Goal: Task Accomplishment & Management: Complete application form

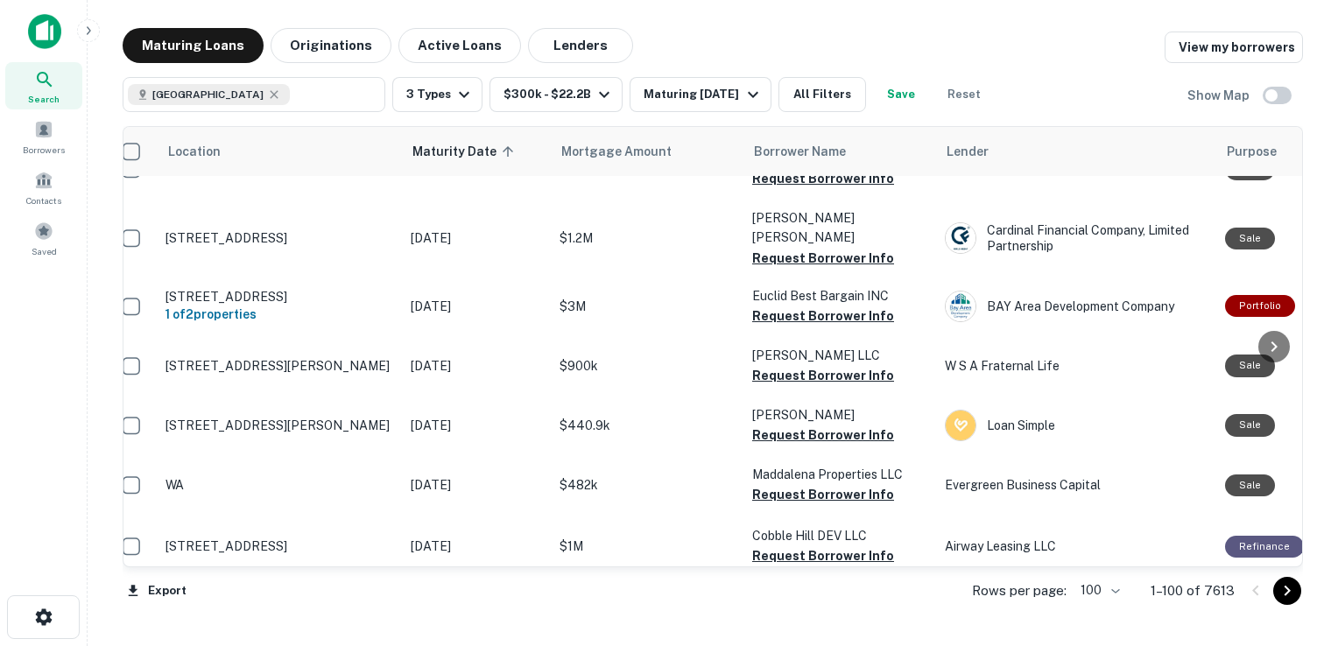
scroll to position [0, 18]
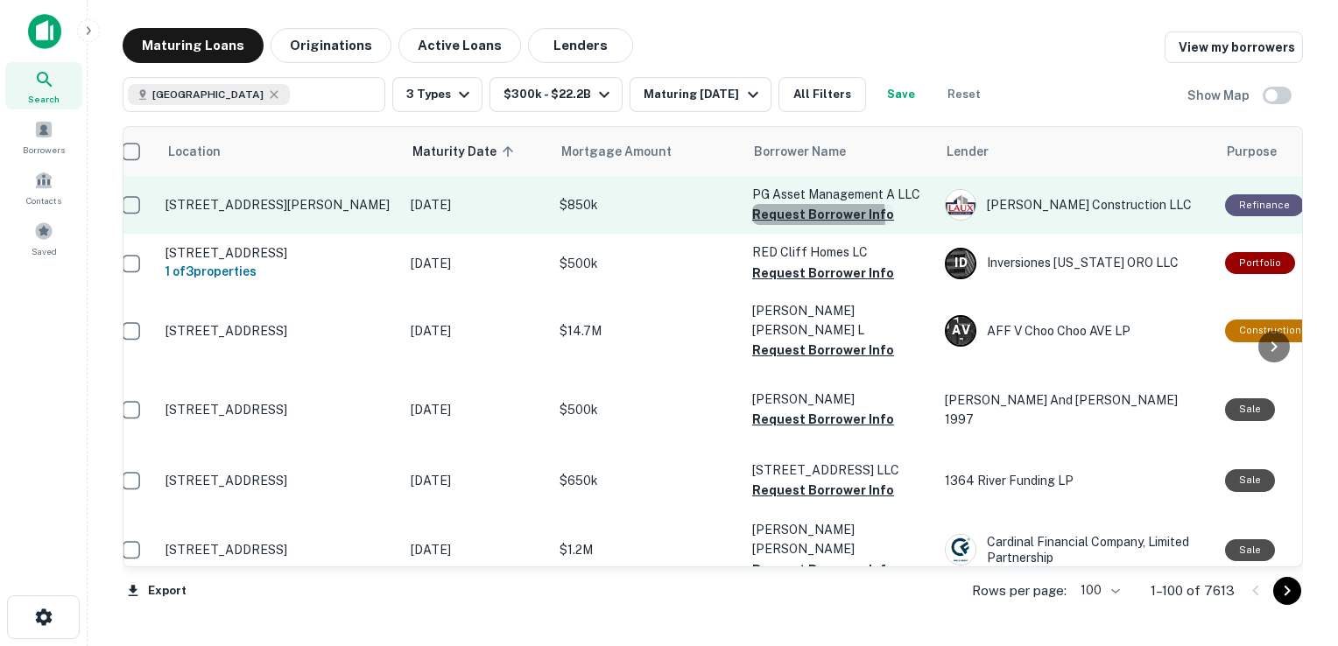
click at [798, 217] on button "Request Borrower Info" at bounding box center [823, 214] width 142 height 21
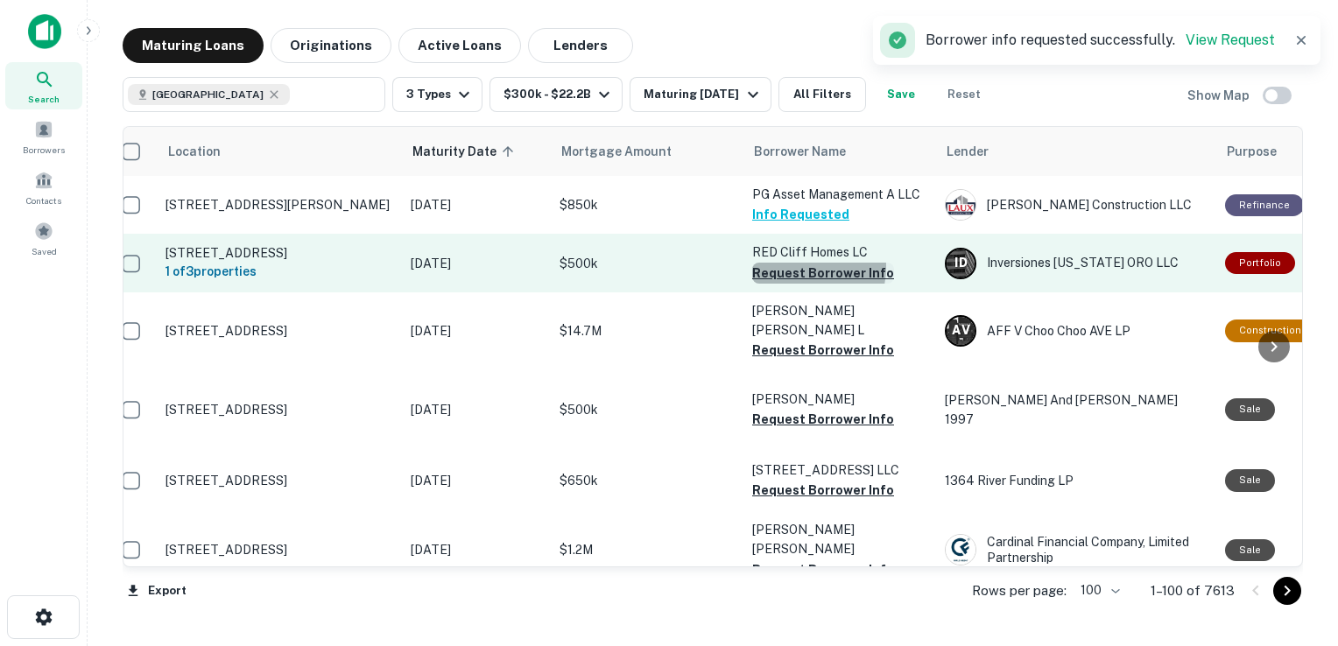
click at [795, 272] on button "Request Borrower Info" at bounding box center [823, 273] width 142 height 21
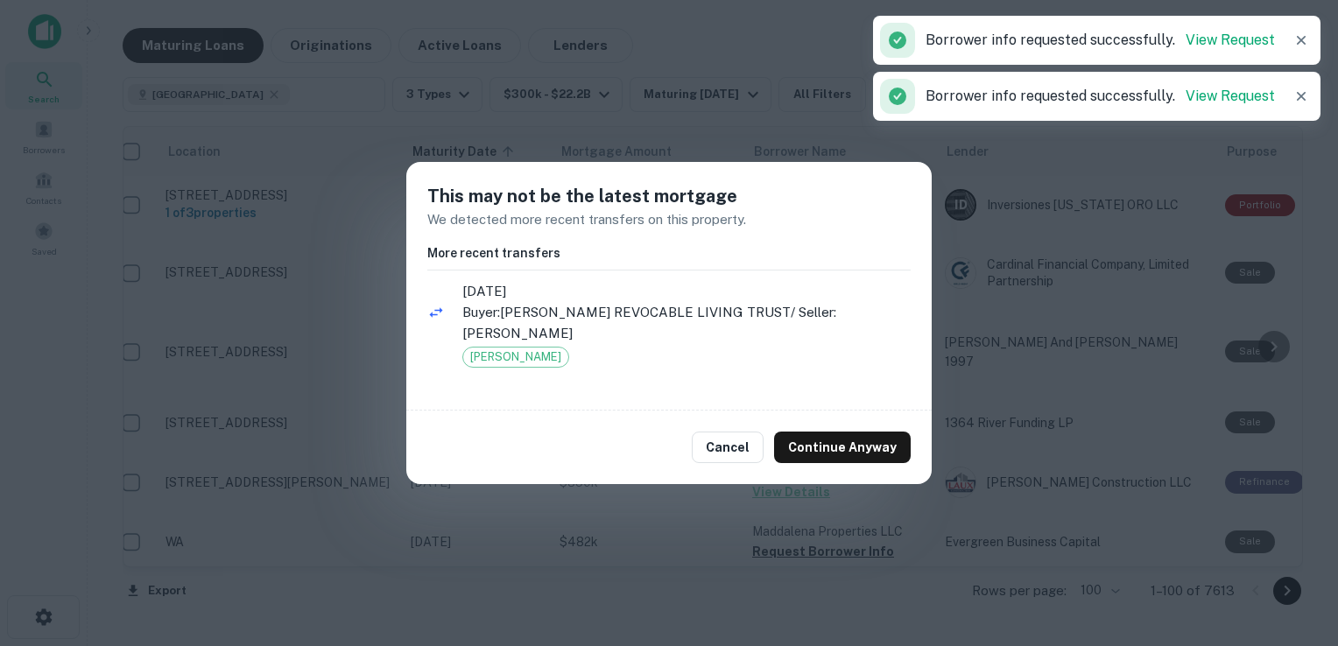
click at [798, 361] on ul "[DATE] Buyer: [PERSON_NAME] REVOCABLE LIVING TRUST / Seller: [PERSON_NAME] [PER…" at bounding box center [668, 333] width 483 height 111
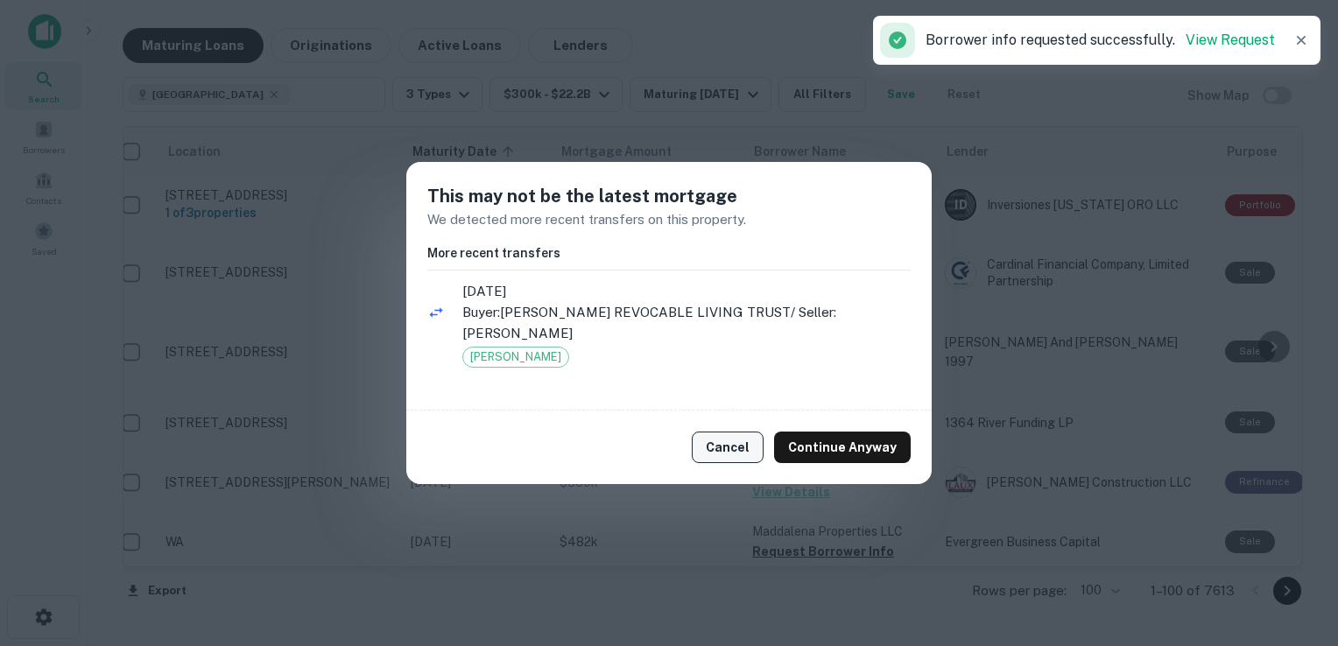
click at [720, 449] on button "Cancel" at bounding box center [728, 448] width 72 height 32
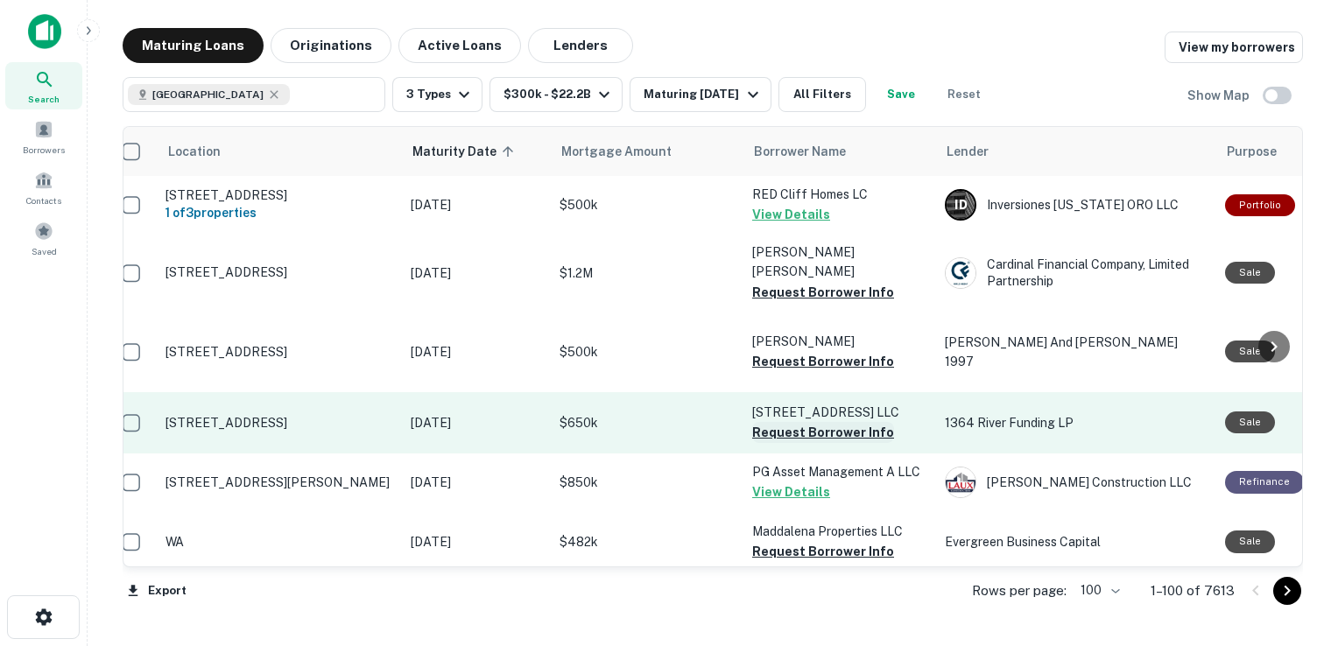
click at [794, 422] on button "Request Borrower Info" at bounding box center [823, 432] width 142 height 21
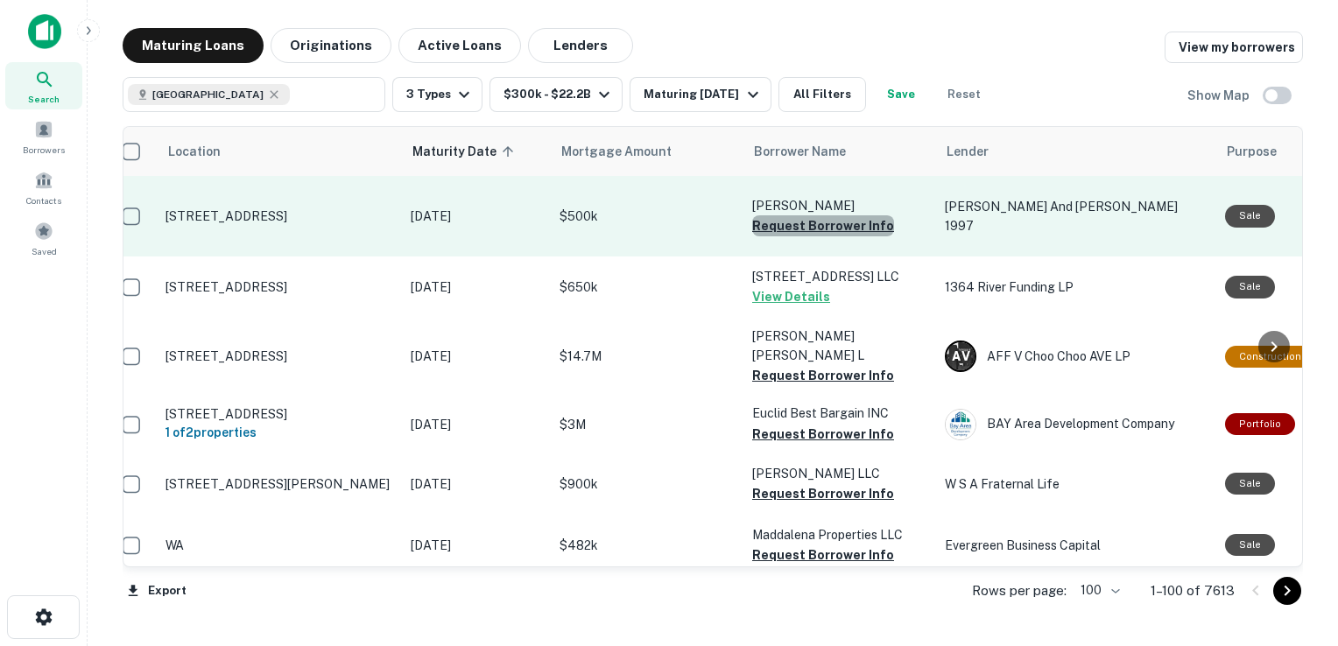
click at [831, 215] on button "Request Borrower Info" at bounding box center [823, 225] width 142 height 21
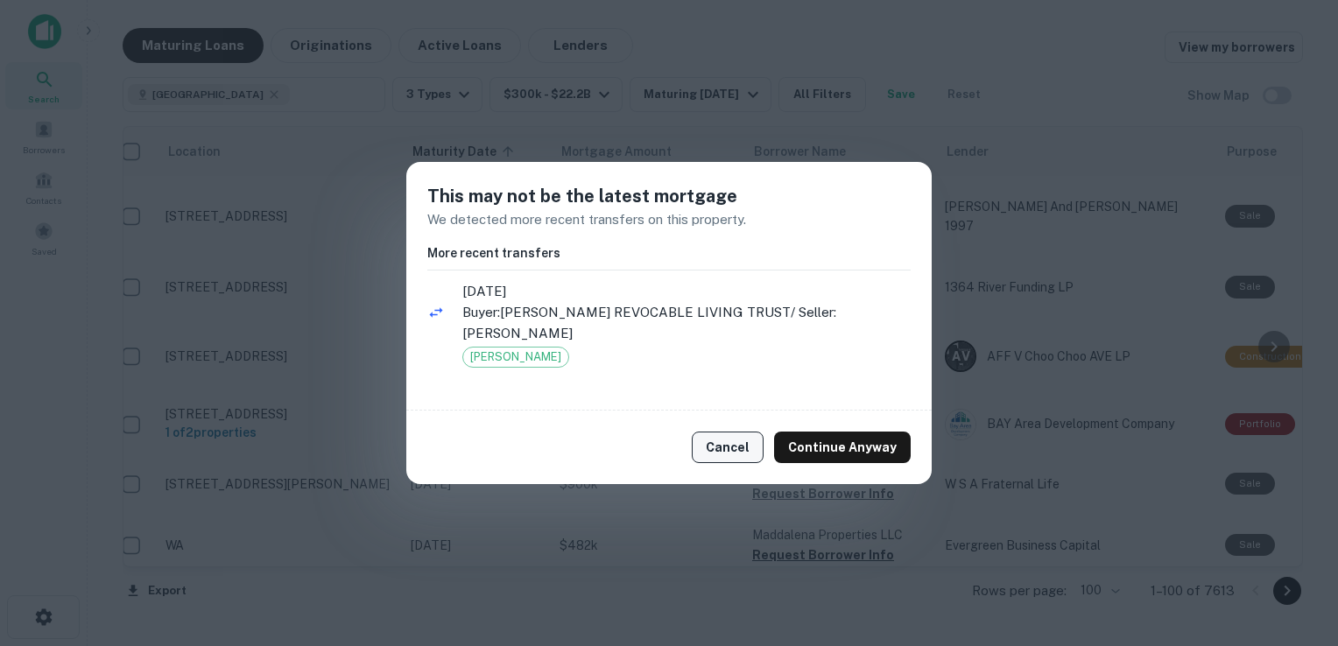
click at [734, 440] on button "Cancel" at bounding box center [728, 448] width 72 height 32
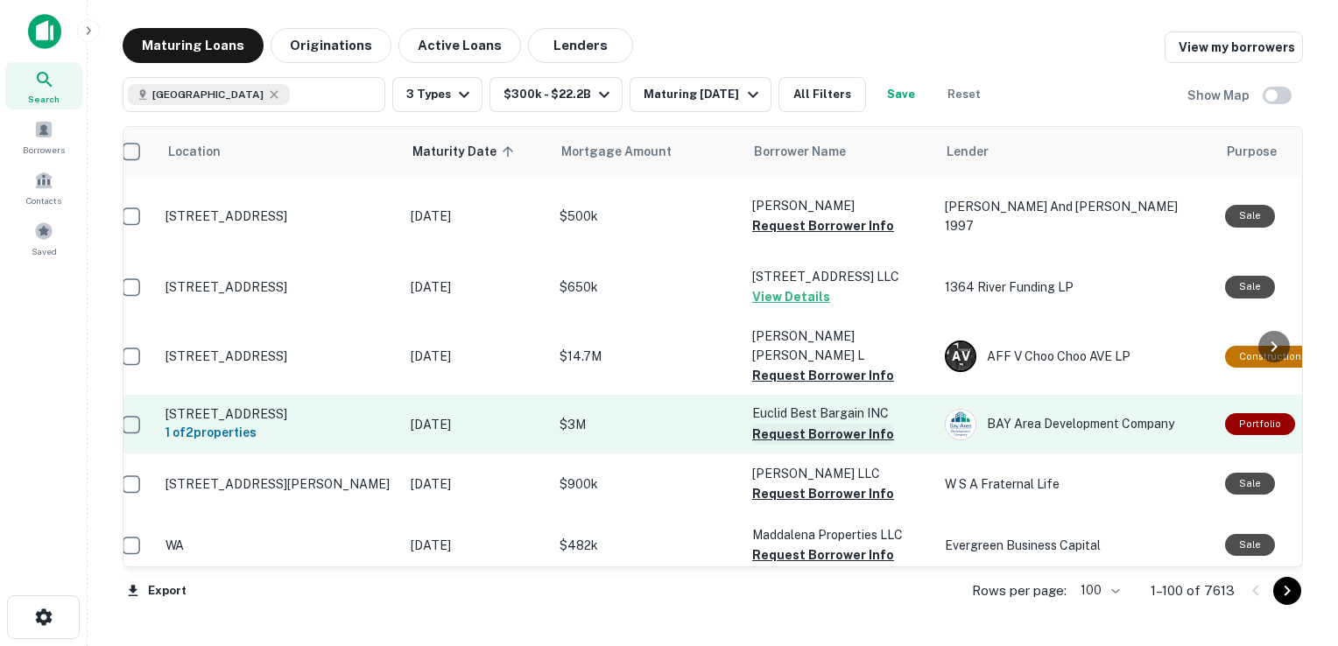
click at [796, 424] on button "Request Borrower Info" at bounding box center [823, 434] width 142 height 21
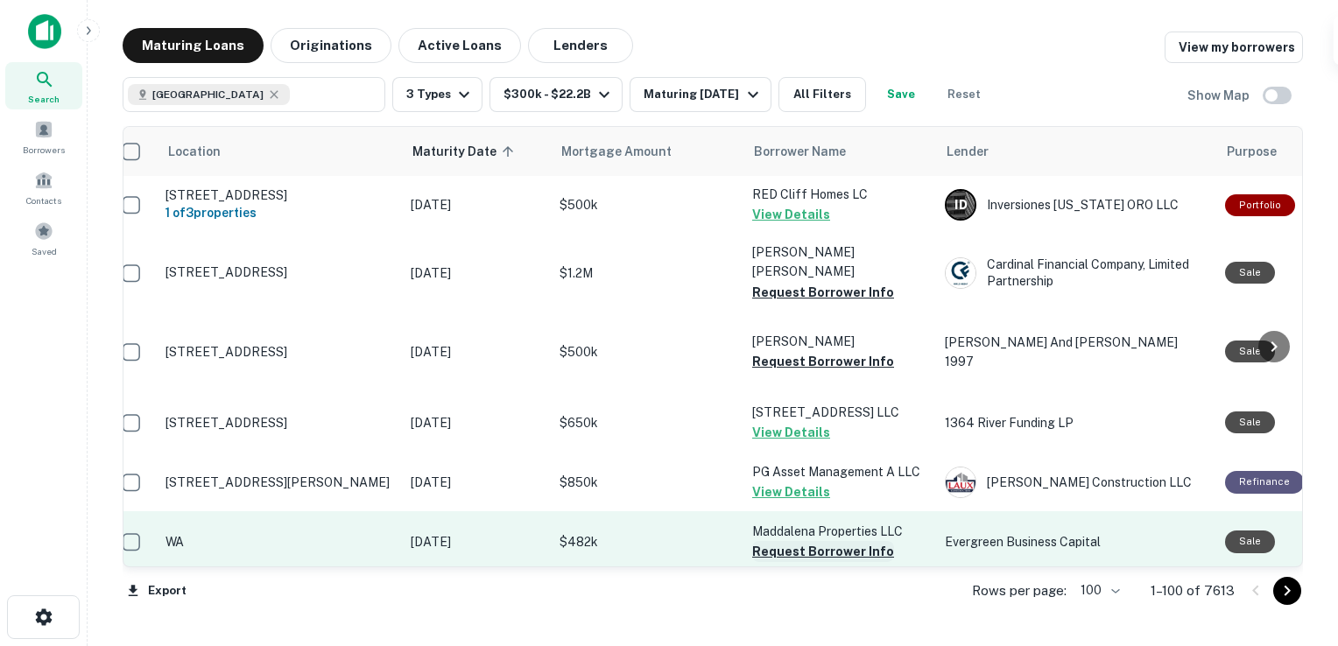
click at [809, 541] on button "Request Borrower Info" at bounding box center [823, 551] width 142 height 21
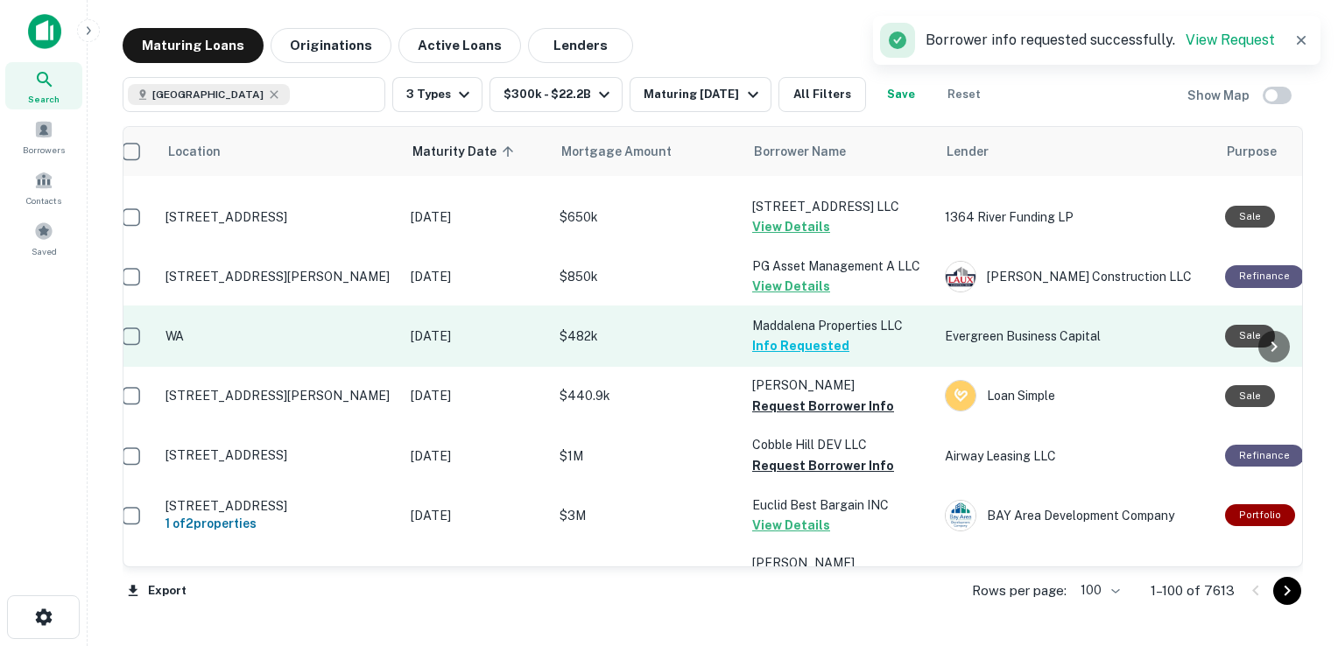
scroll to position [207, 18]
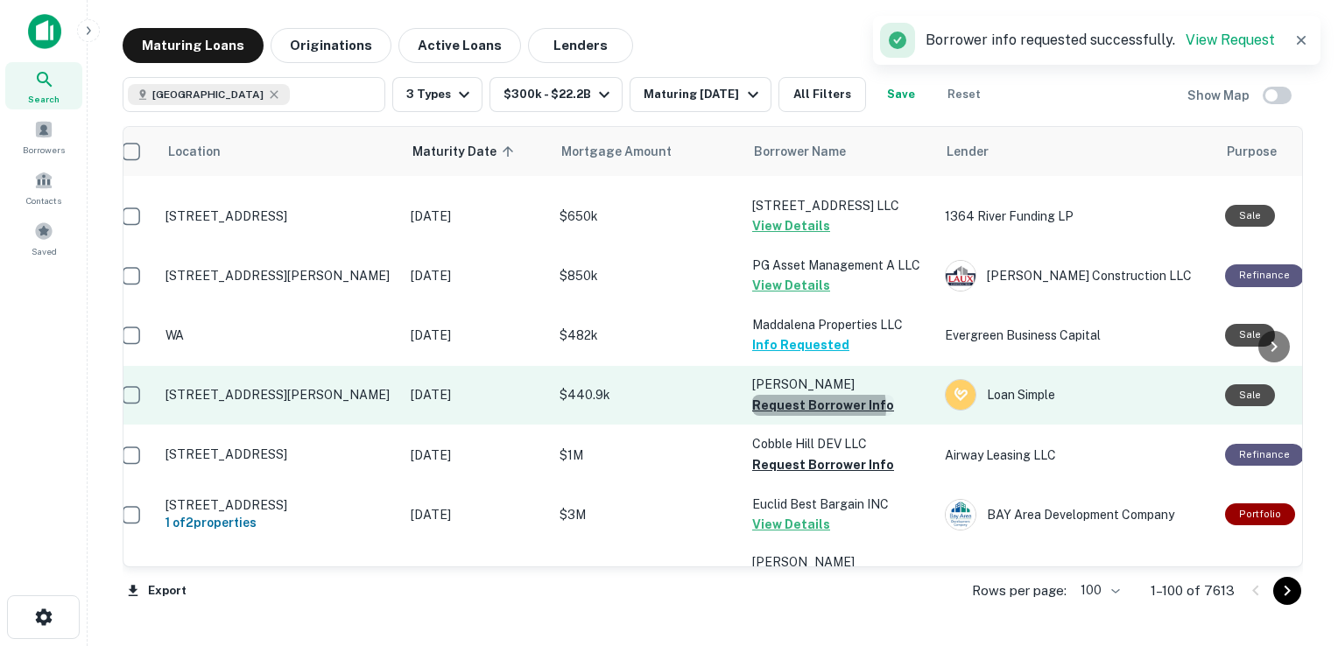
click at [813, 395] on button "Request Borrower Info" at bounding box center [823, 405] width 142 height 21
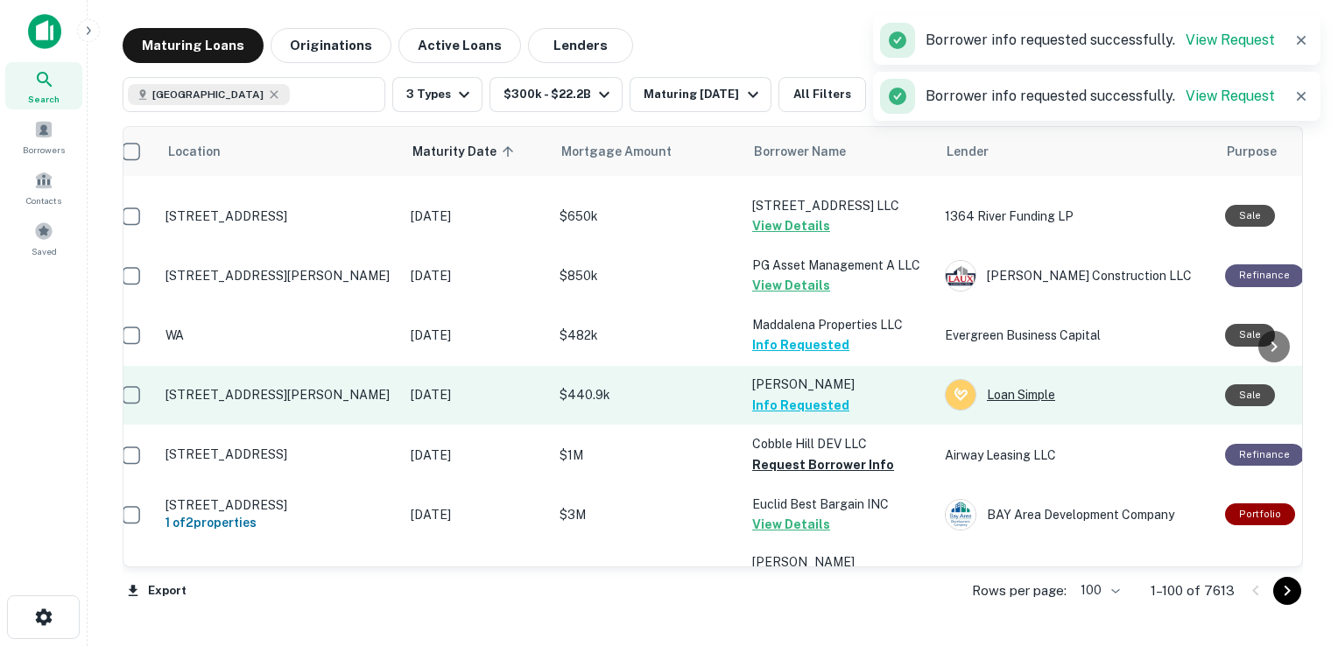
click at [995, 379] on div "Loan Simple" at bounding box center [1076, 395] width 263 height 32
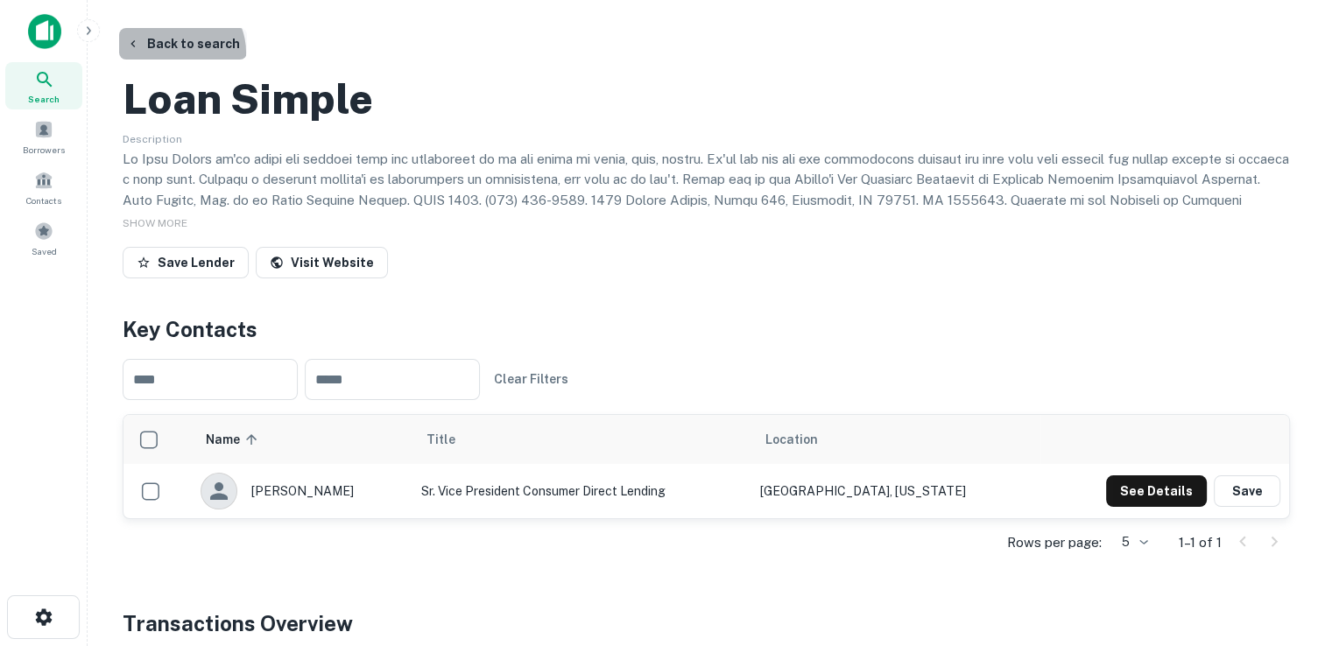
click at [177, 53] on button "Back to search" at bounding box center [183, 44] width 128 height 32
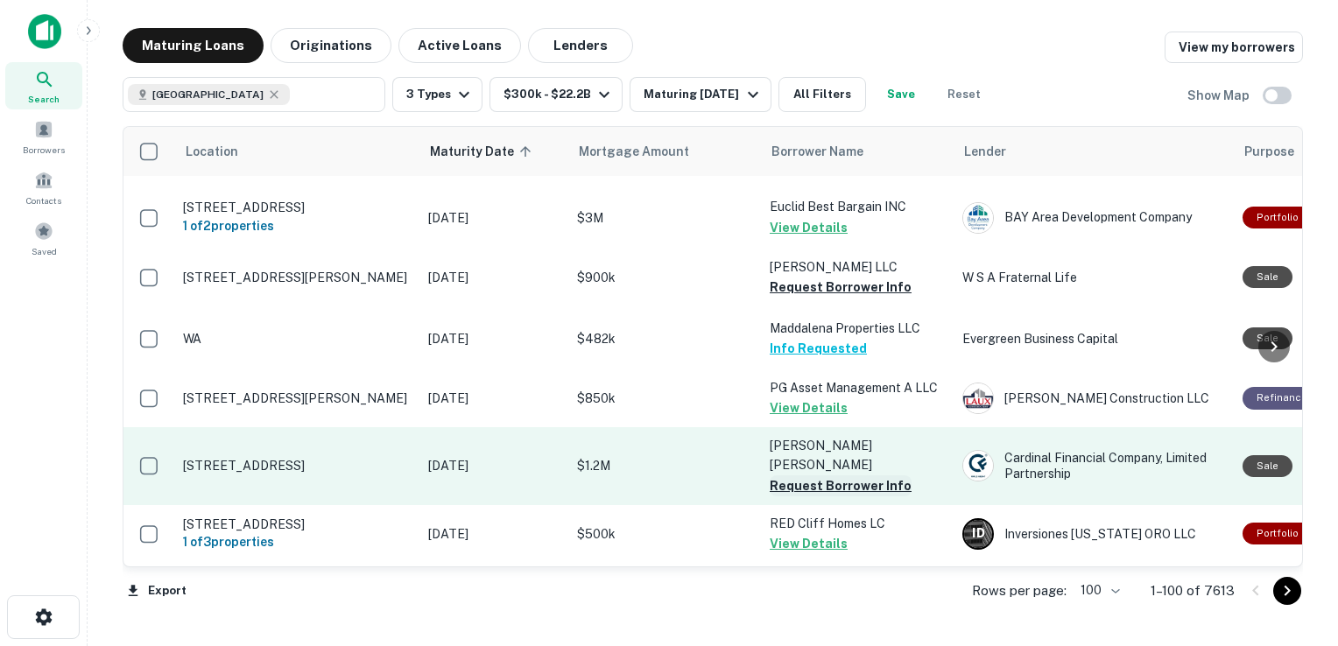
scroll to position [218, 0]
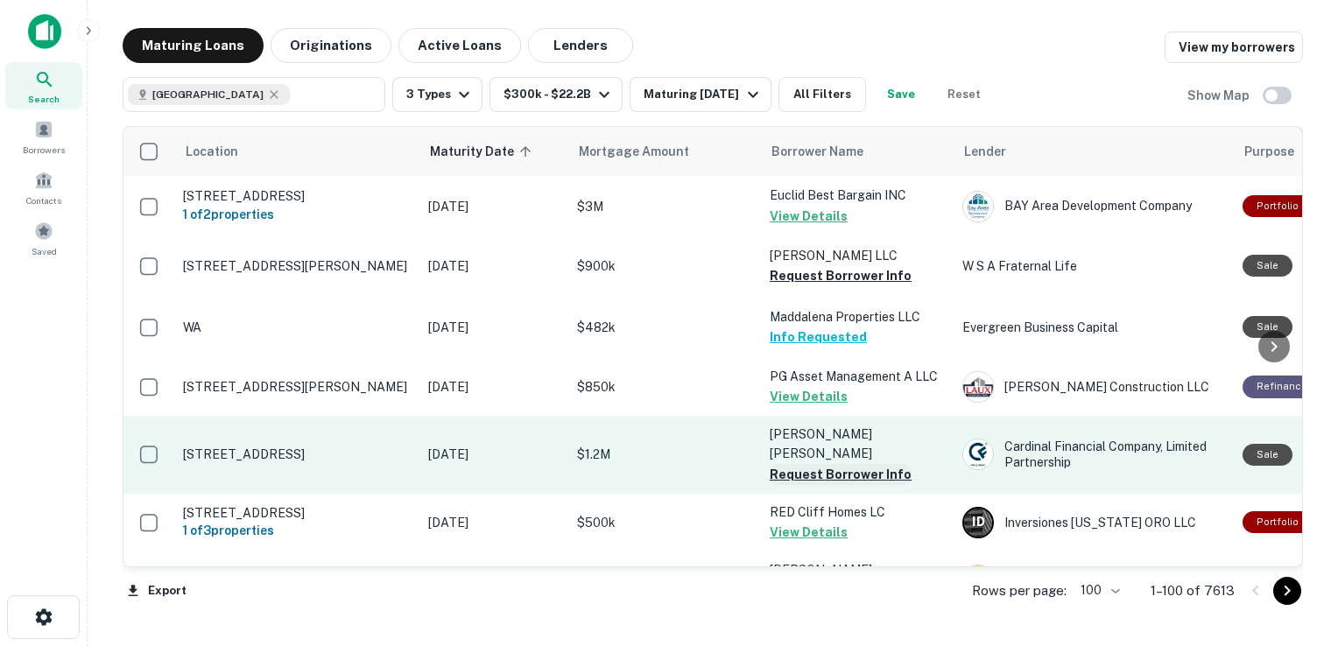
click at [842, 464] on button "Request Borrower Info" at bounding box center [841, 474] width 142 height 21
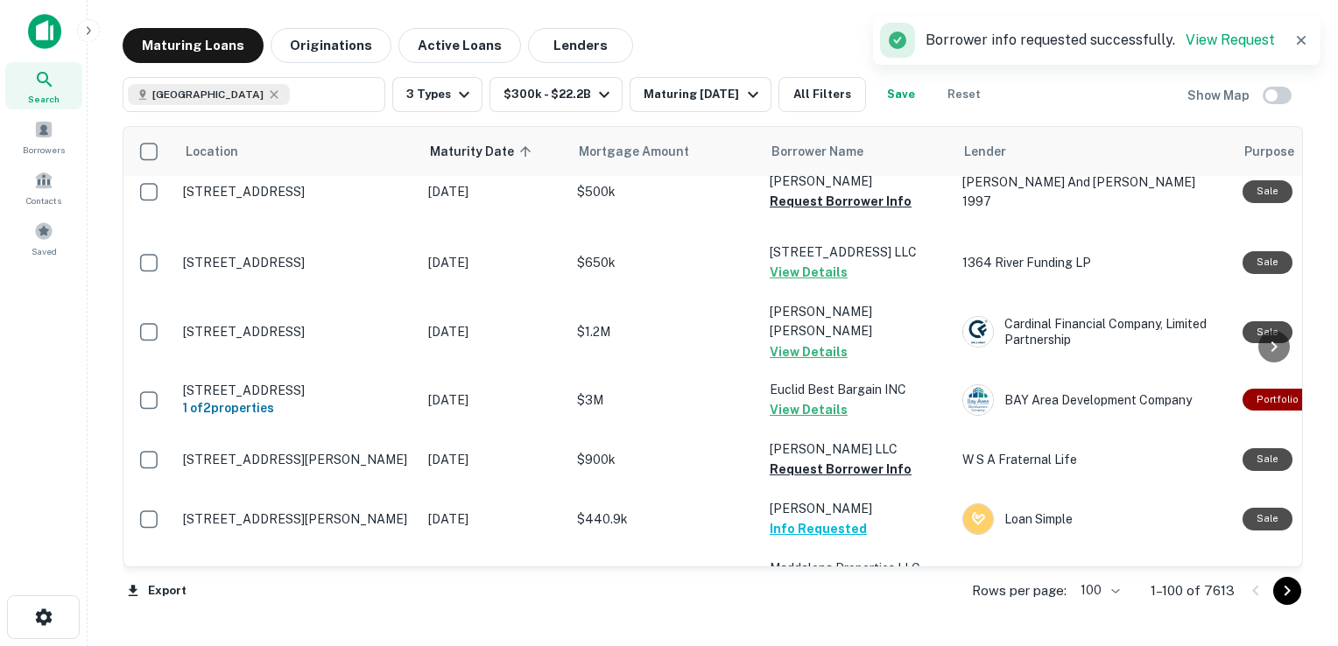
scroll to position [513, 0]
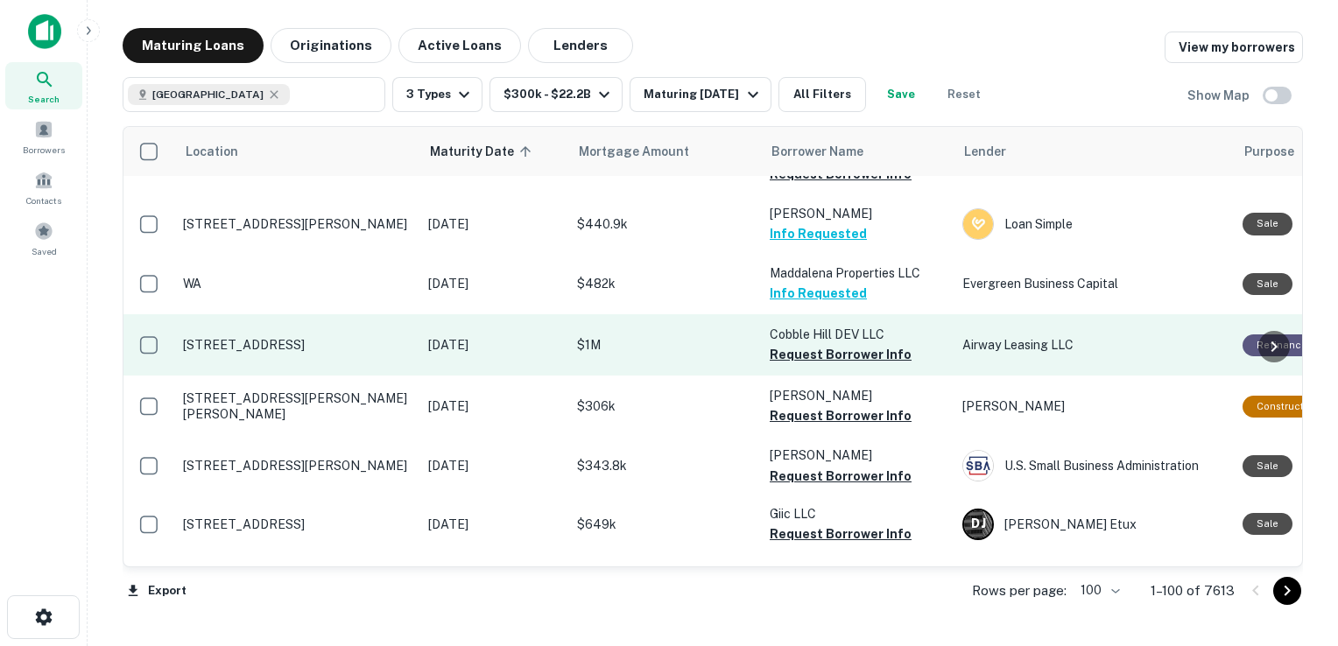
click at [806, 338] on td "Cobble Hill DEV LLC Request Borrower Info" at bounding box center [857, 344] width 193 height 61
click at [809, 344] on button "Request Borrower Info" at bounding box center [841, 354] width 142 height 21
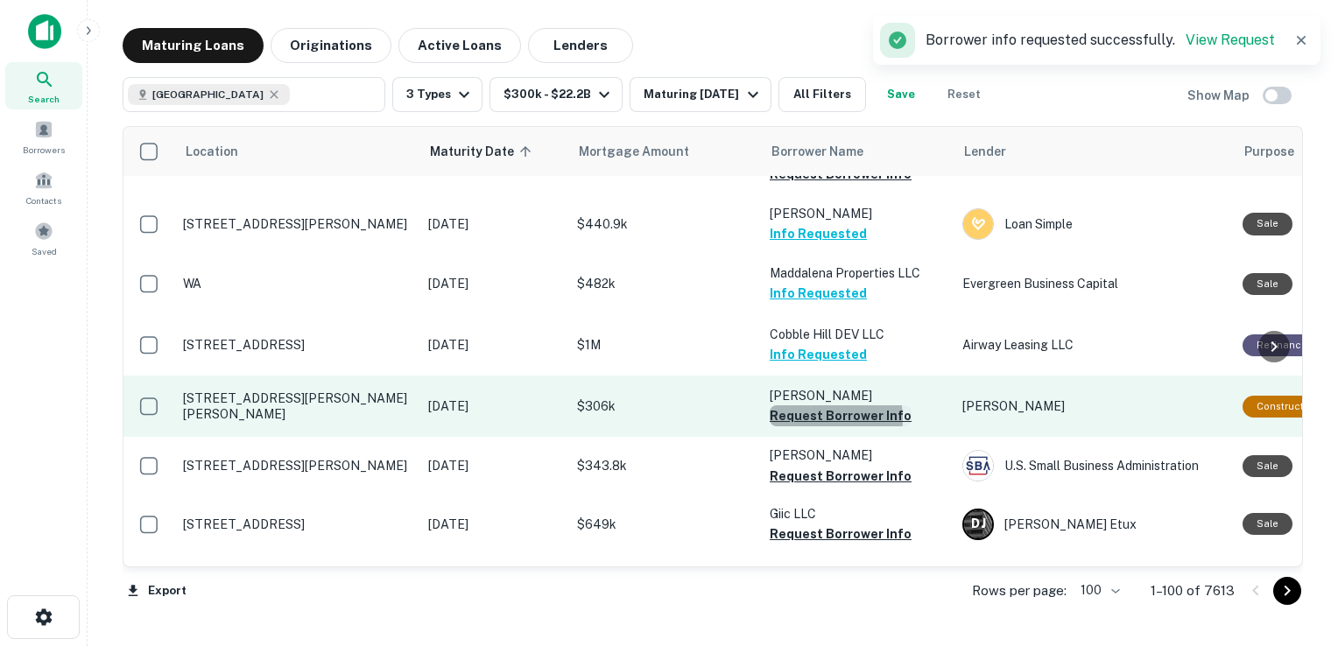
click at [809, 405] on button "Request Borrower Info" at bounding box center [841, 415] width 142 height 21
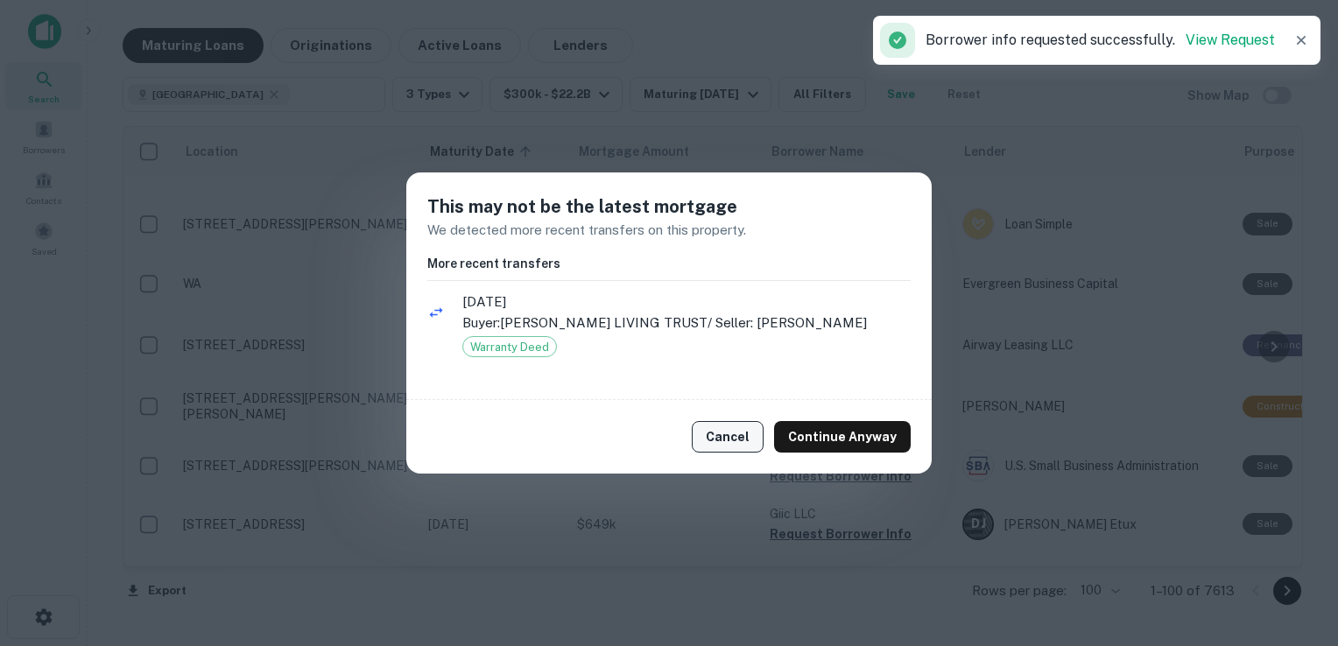
click at [741, 453] on button "Cancel" at bounding box center [728, 437] width 72 height 32
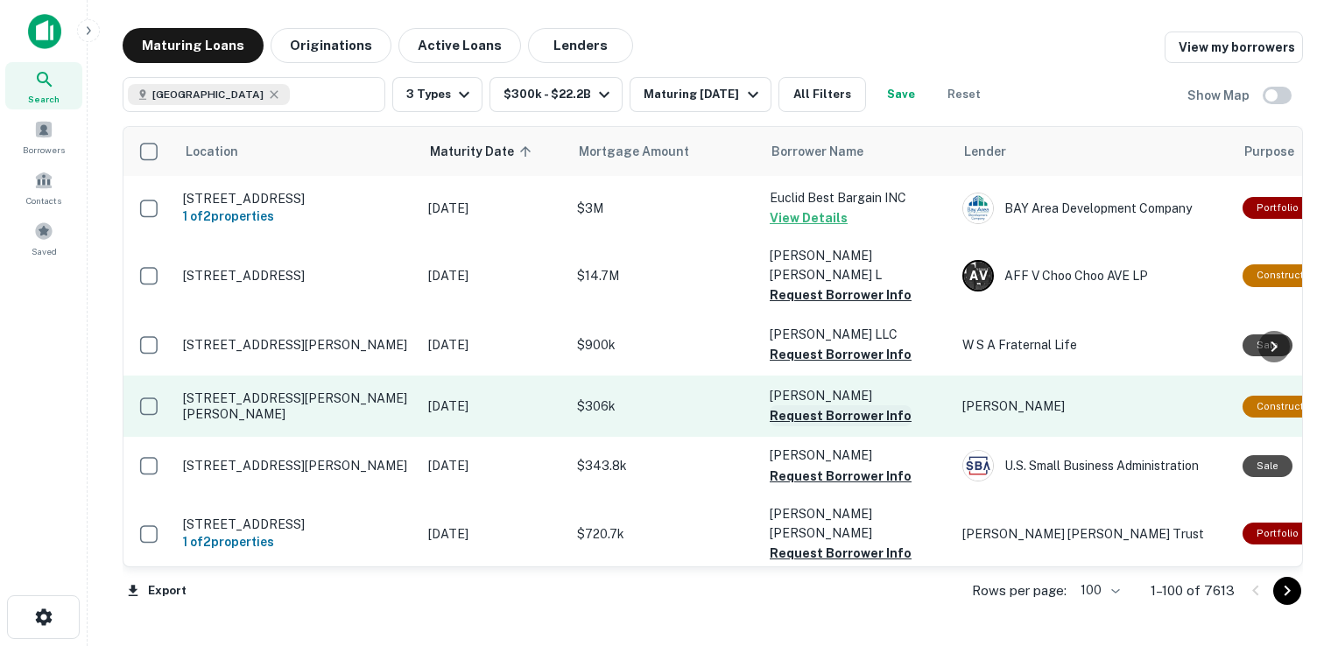
click at [819, 405] on button "Request Borrower Info" at bounding box center [841, 415] width 142 height 21
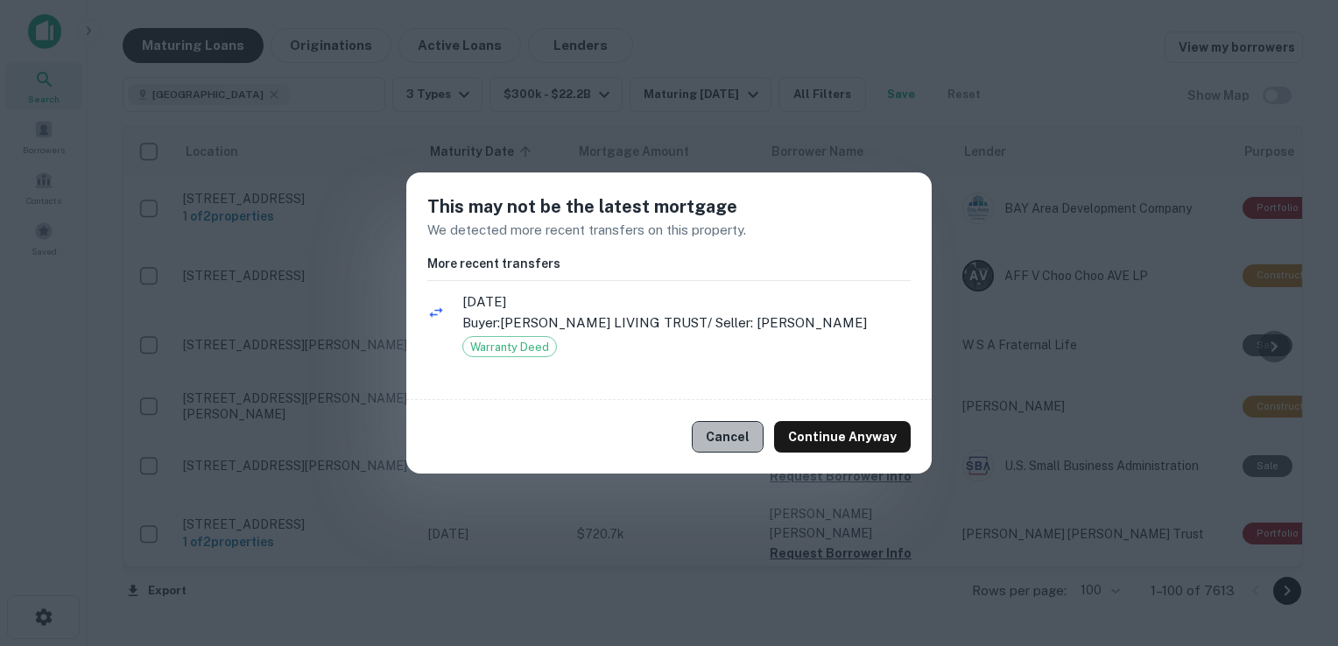
click at [749, 436] on button "Cancel" at bounding box center [728, 437] width 72 height 32
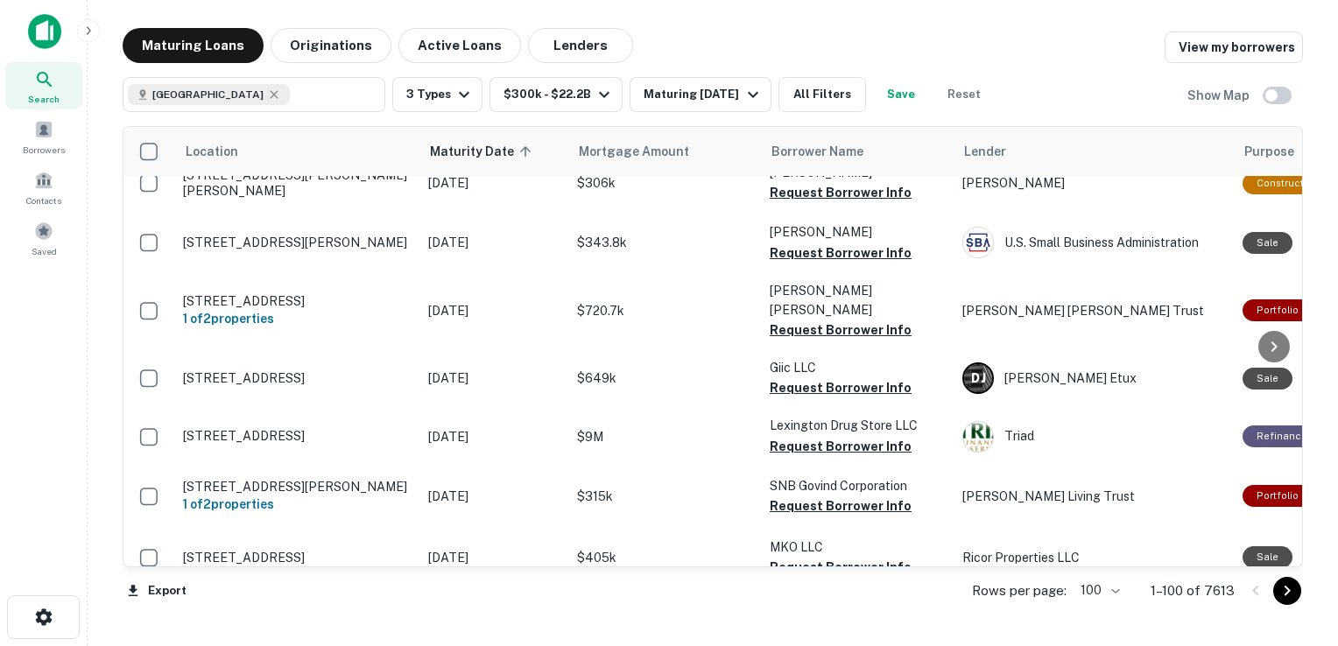
scroll to position [751, 0]
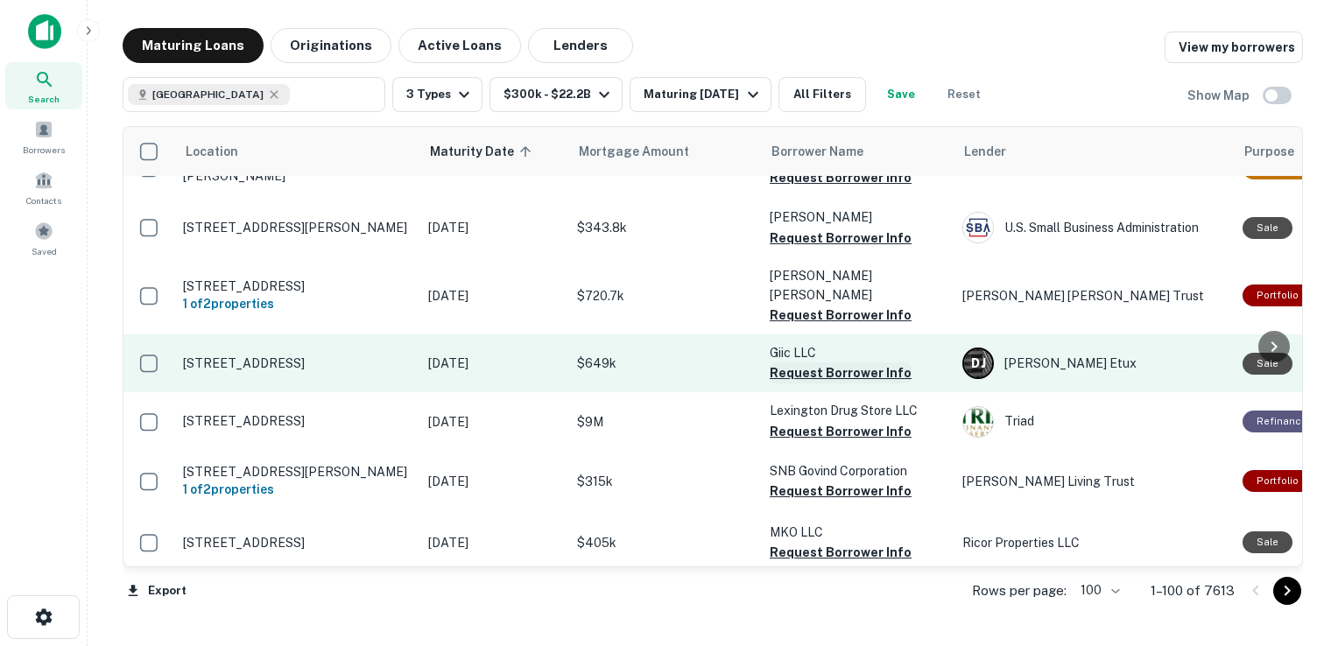
click at [806, 362] on button "Request Borrower Info" at bounding box center [841, 372] width 142 height 21
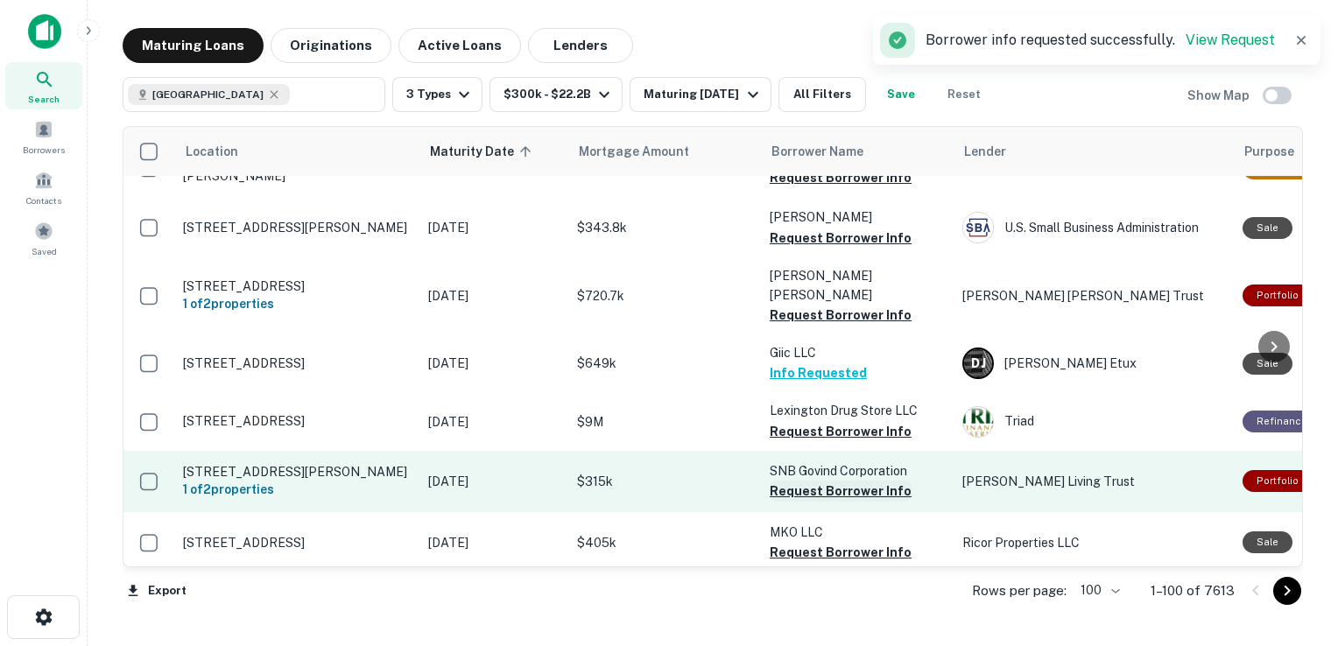
click at [806, 481] on button "Request Borrower Info" at bounding box center [841, 491] width 142 height 21
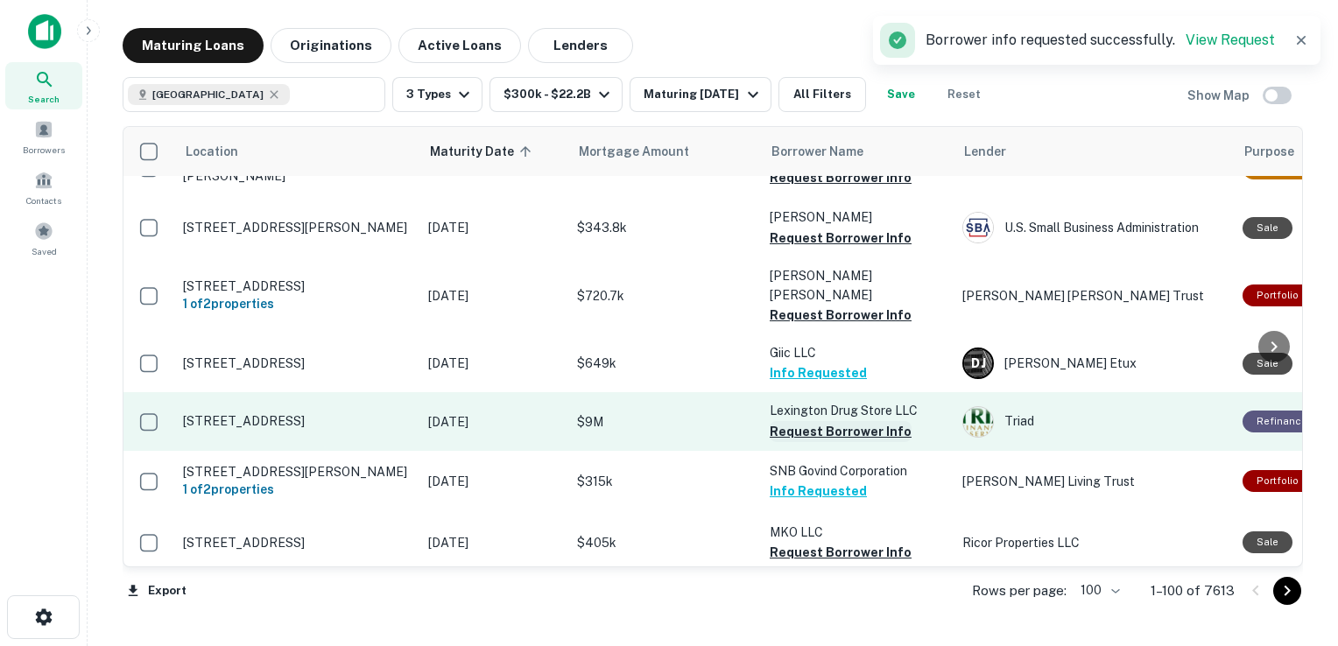
click at [821, 421] on button "Request Borrower Info" at bounding box center [841, 431] width 142 height 21
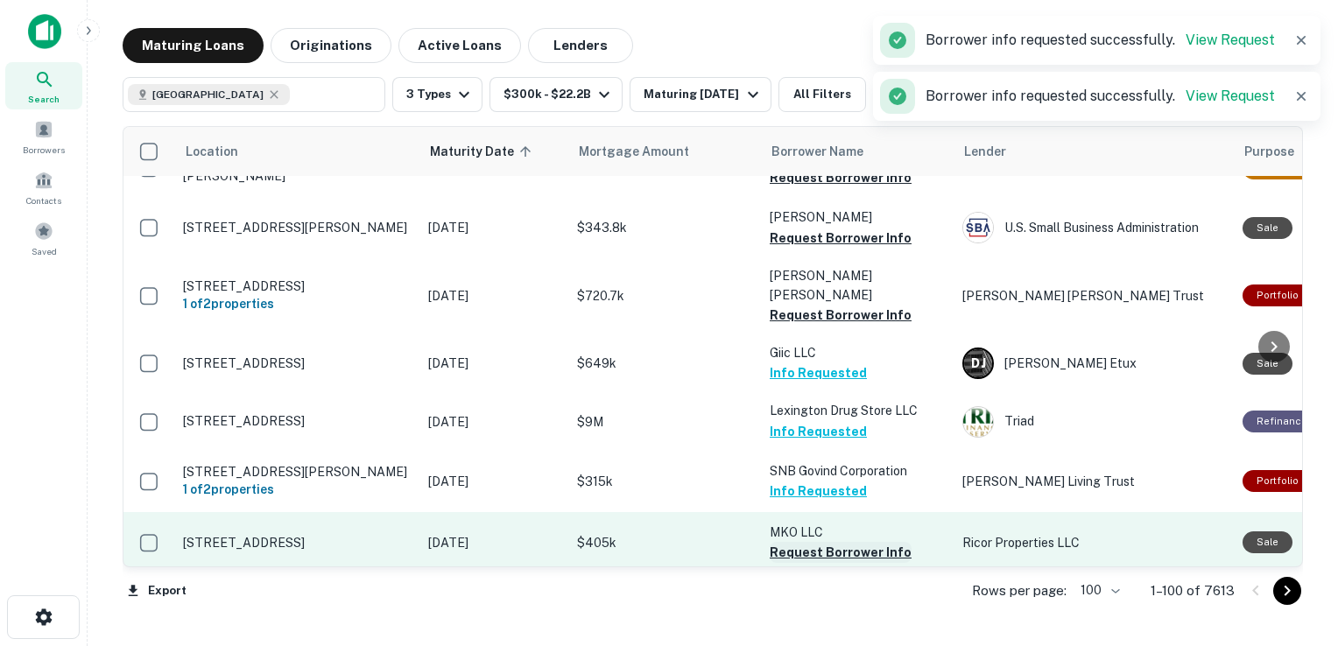
click at [815, 542] on button "Request Borrower Info" at bounding box center [841, 552] width 142 height 21
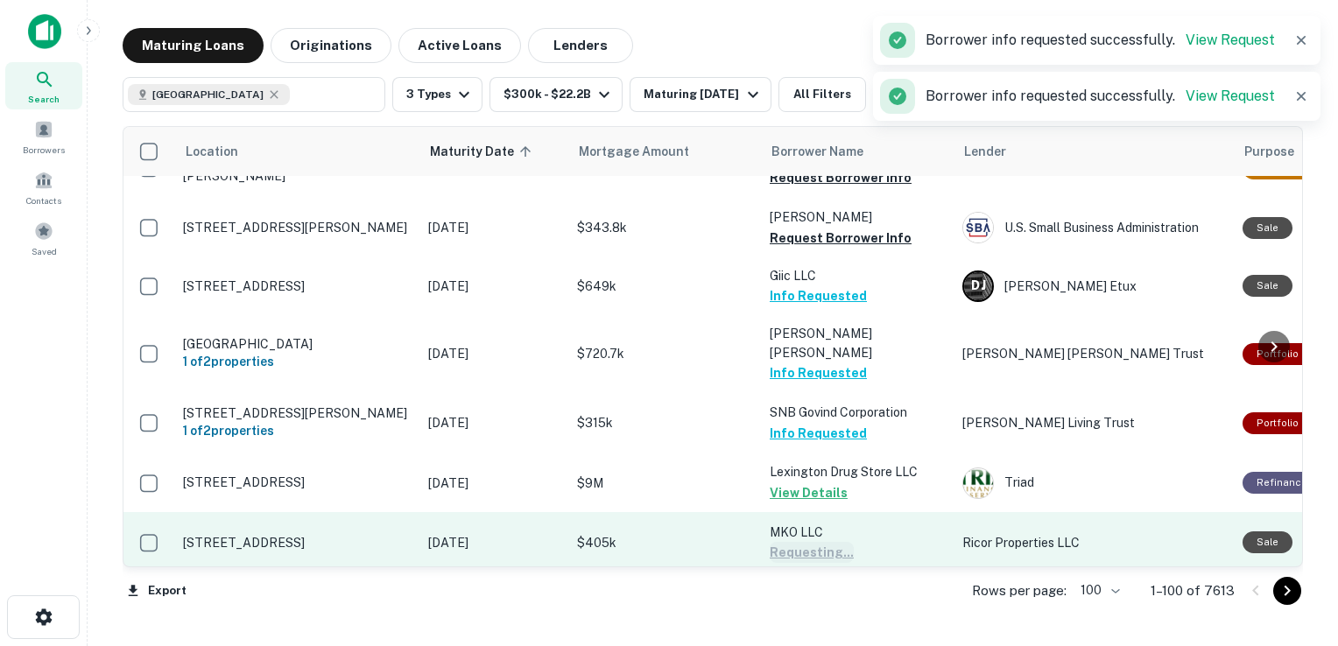
scroll to position [983, 0]
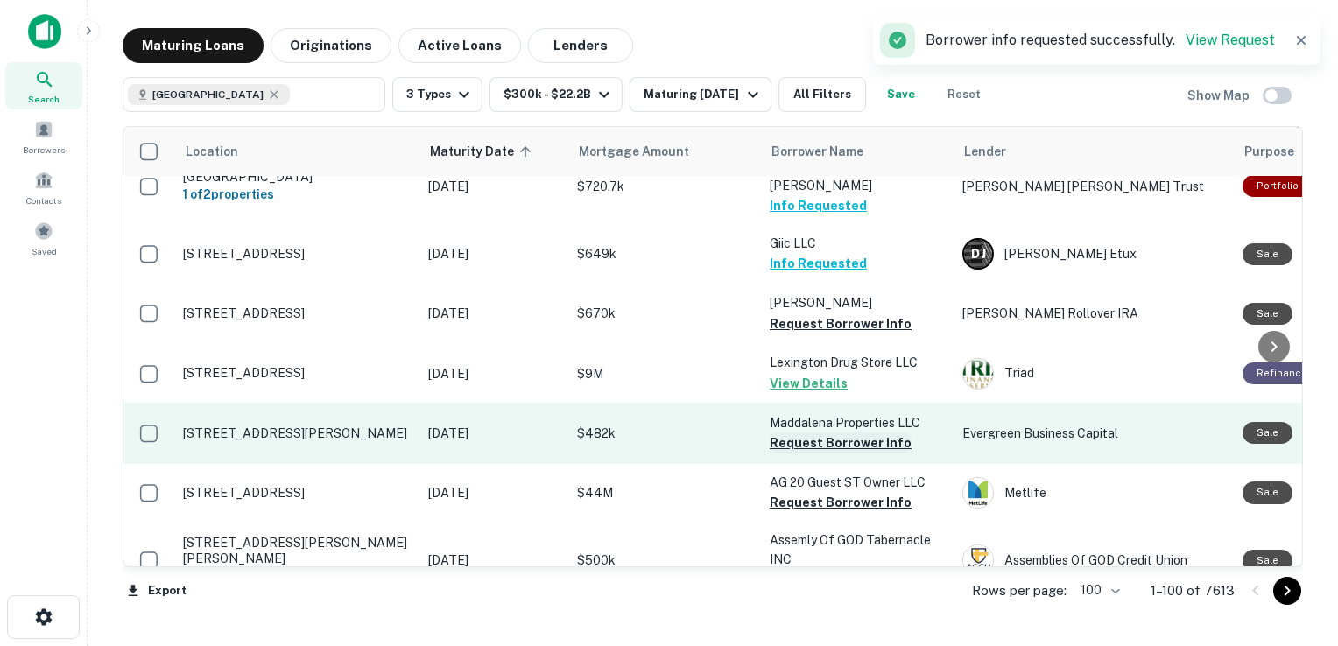
click at [803, 433] on button "Request Borrower Info" at bounding box center [841, 443] width 142 height 21
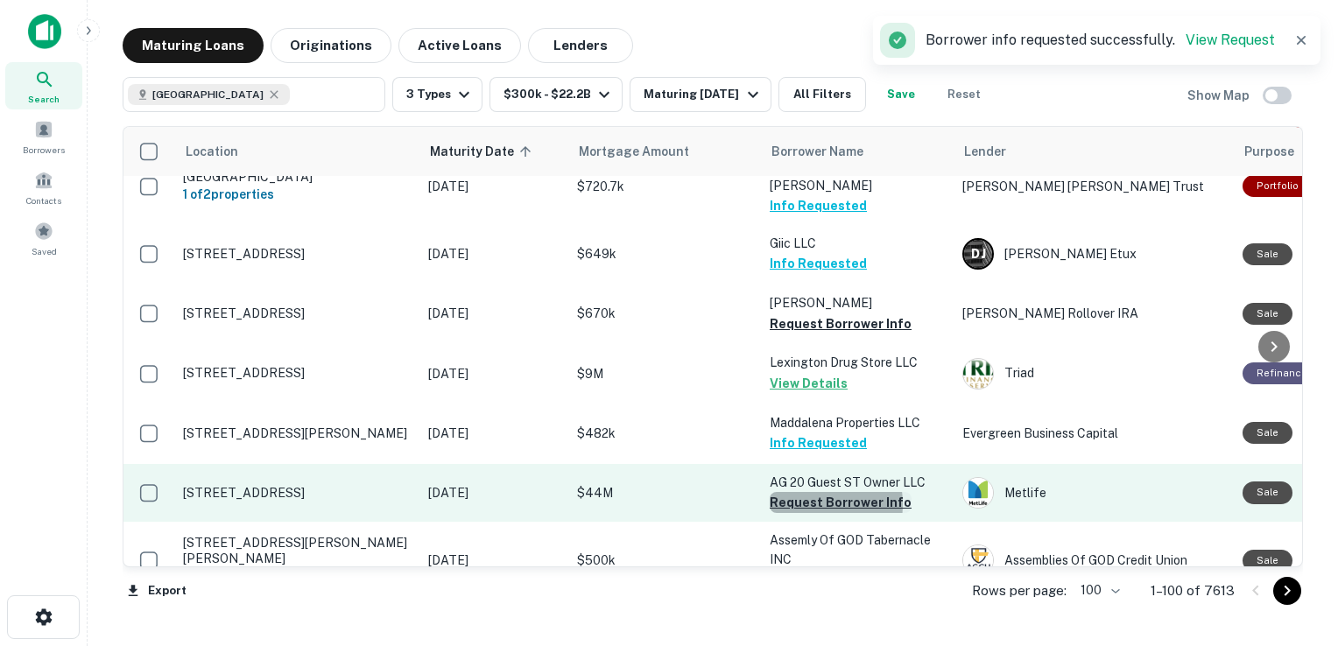
click at [803, 492] on button "Request Borrower Info" at bounding box center [841, 502] width 142 height 21
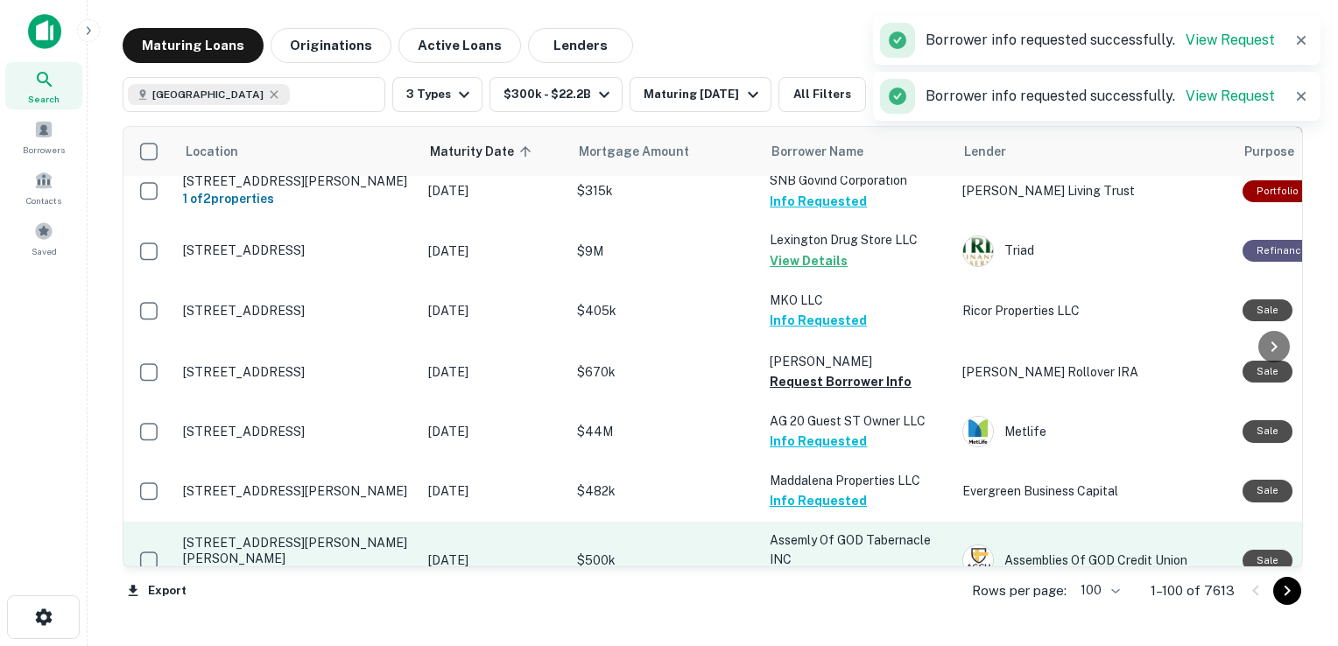
scroll to position [1197, 0]
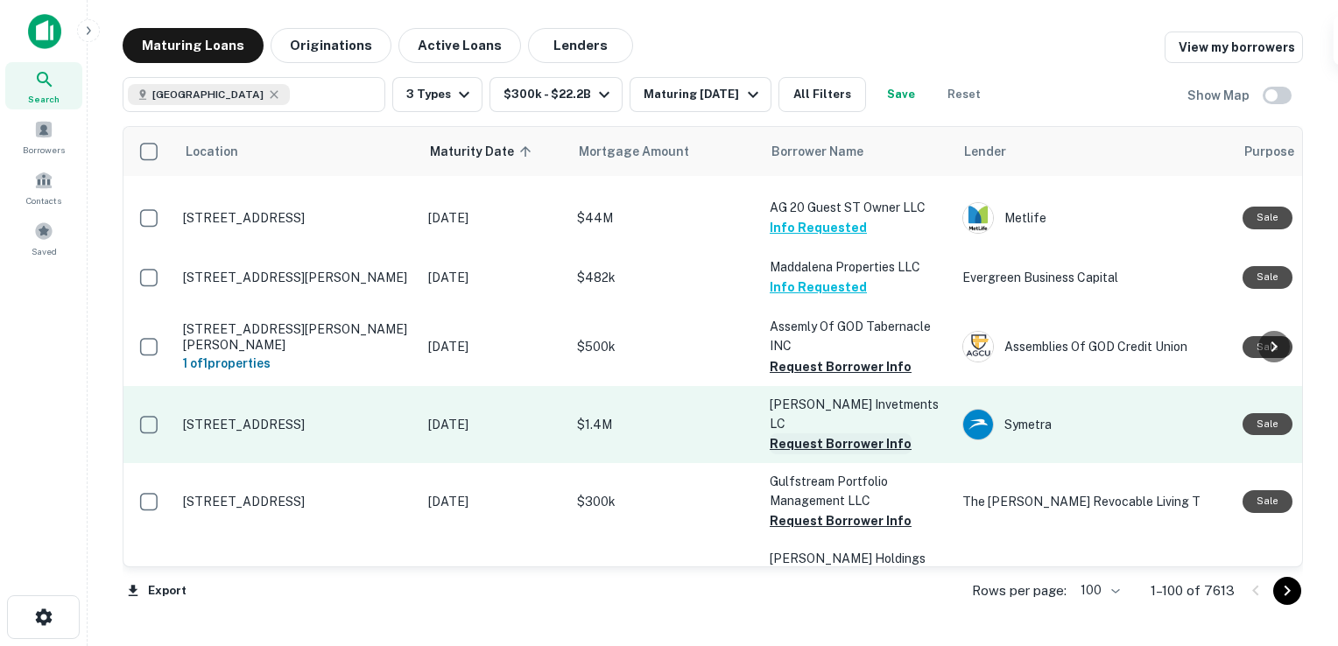
click at [815, 433] on button "Request Borrower Info" at bounding box center [841, 443] width 142 height 21
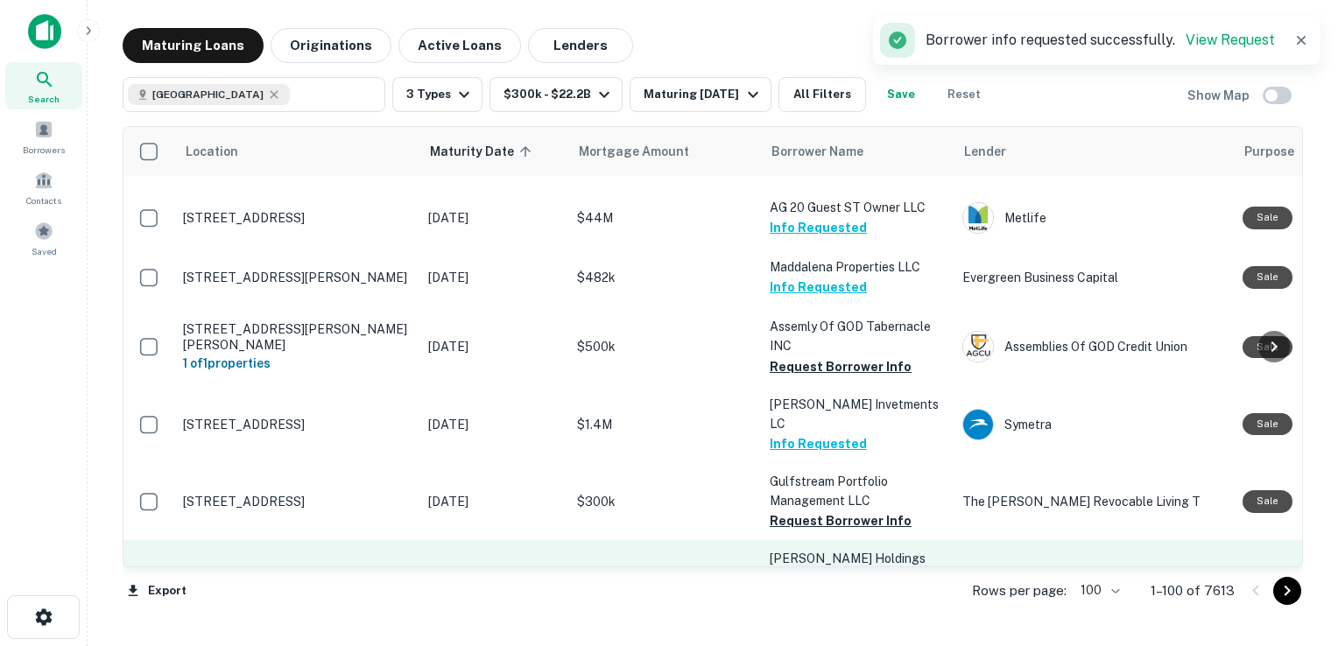
click at [830, 588] on button "Request Borrower Info" at bounding box center [841, 598] width 142 height 21
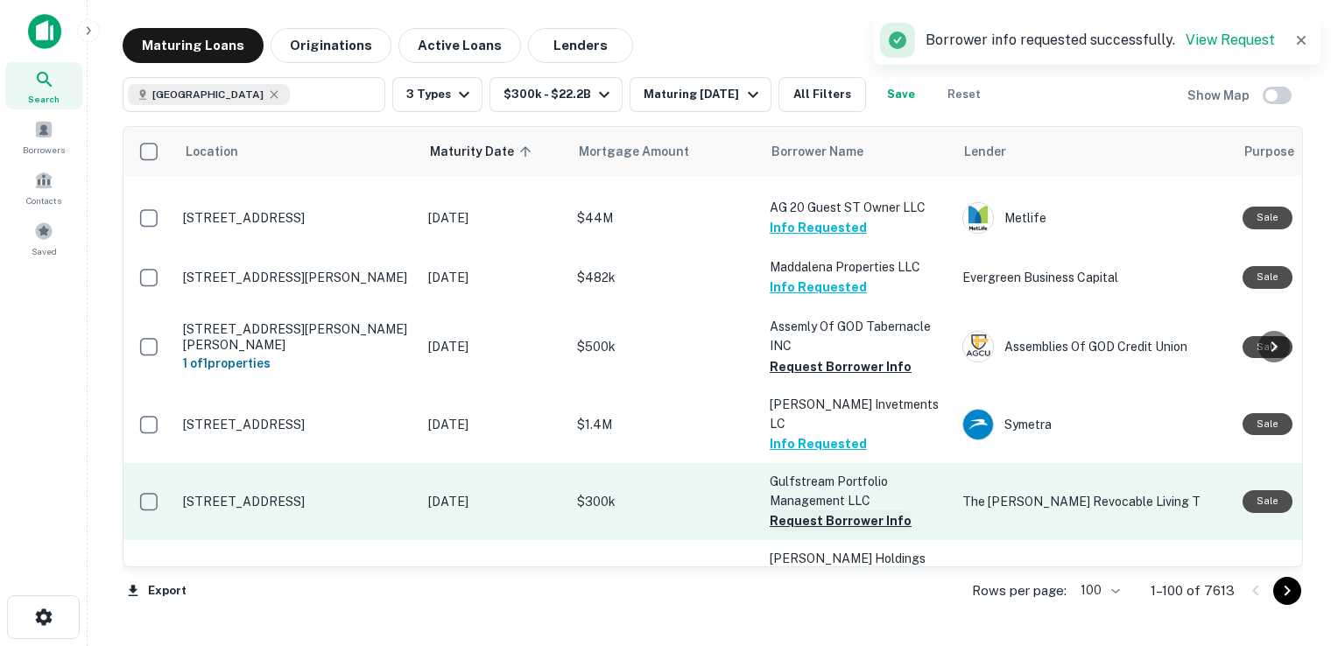
click at [851, 510] on button "Request Borrower Info" at bounding box center [841, 520] width 142 height 21
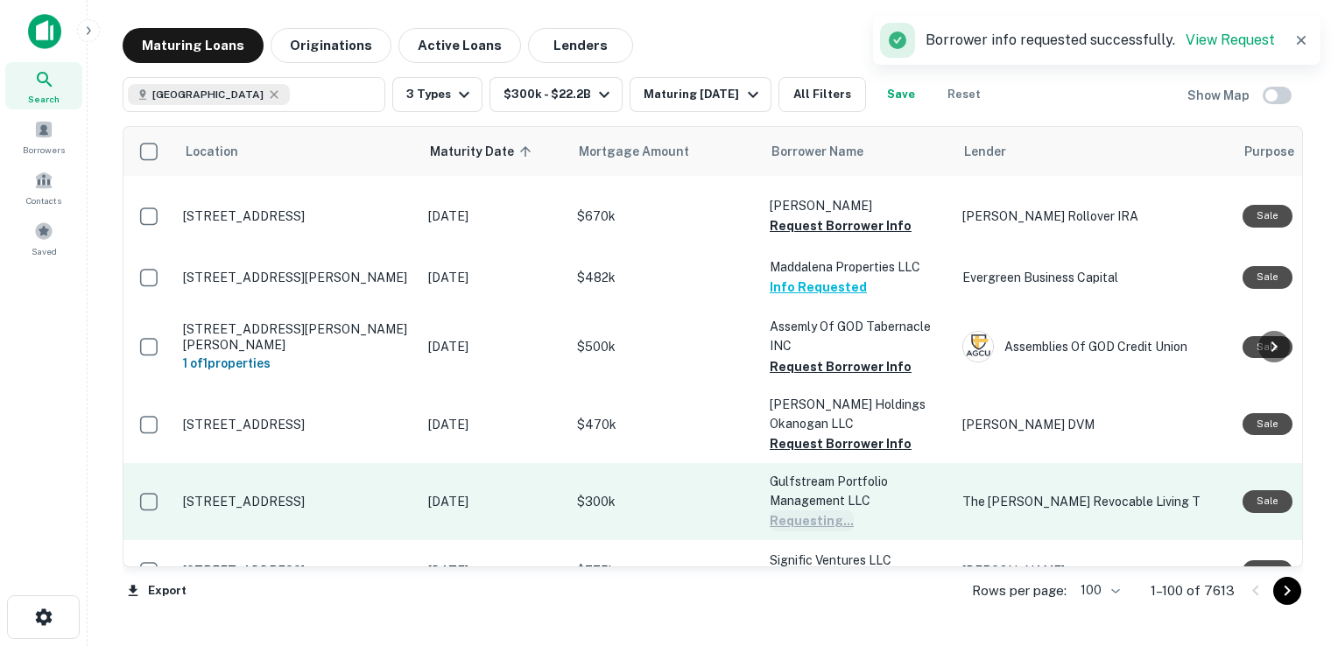
scroll to position [1205, 0]
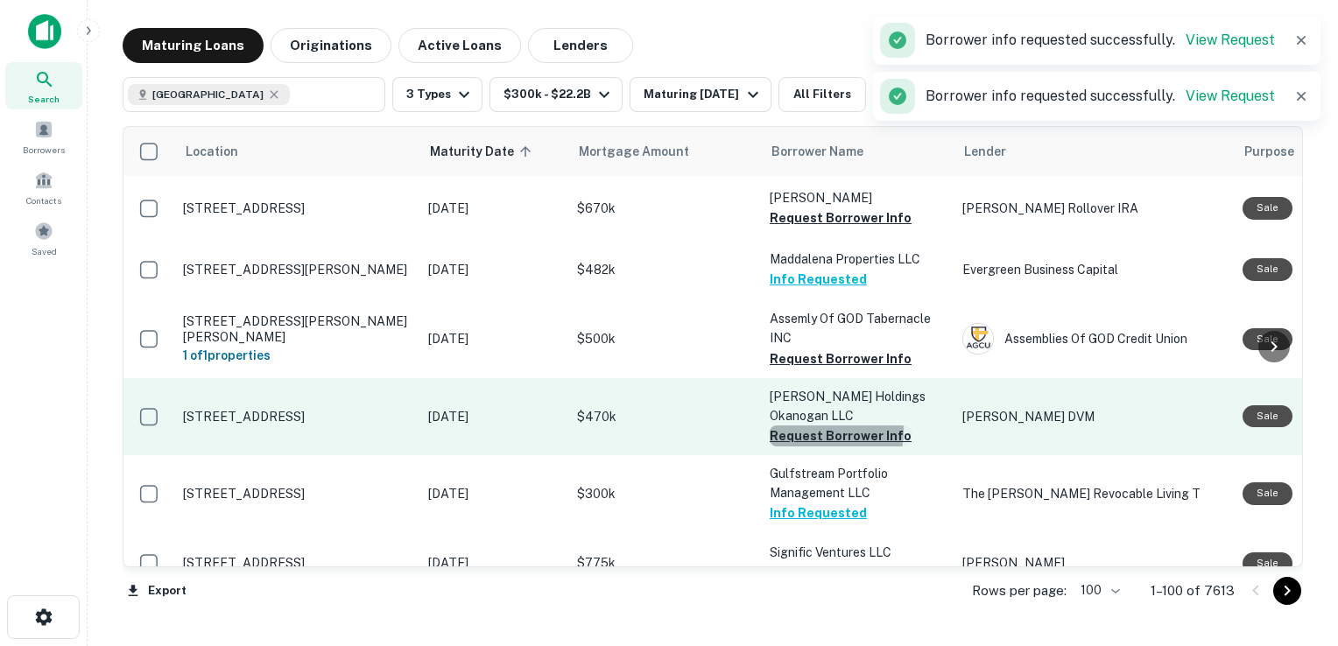
click at [825, 426] on button "Request Borrower Info" at bounding box center [841, 436] width 142 height 21
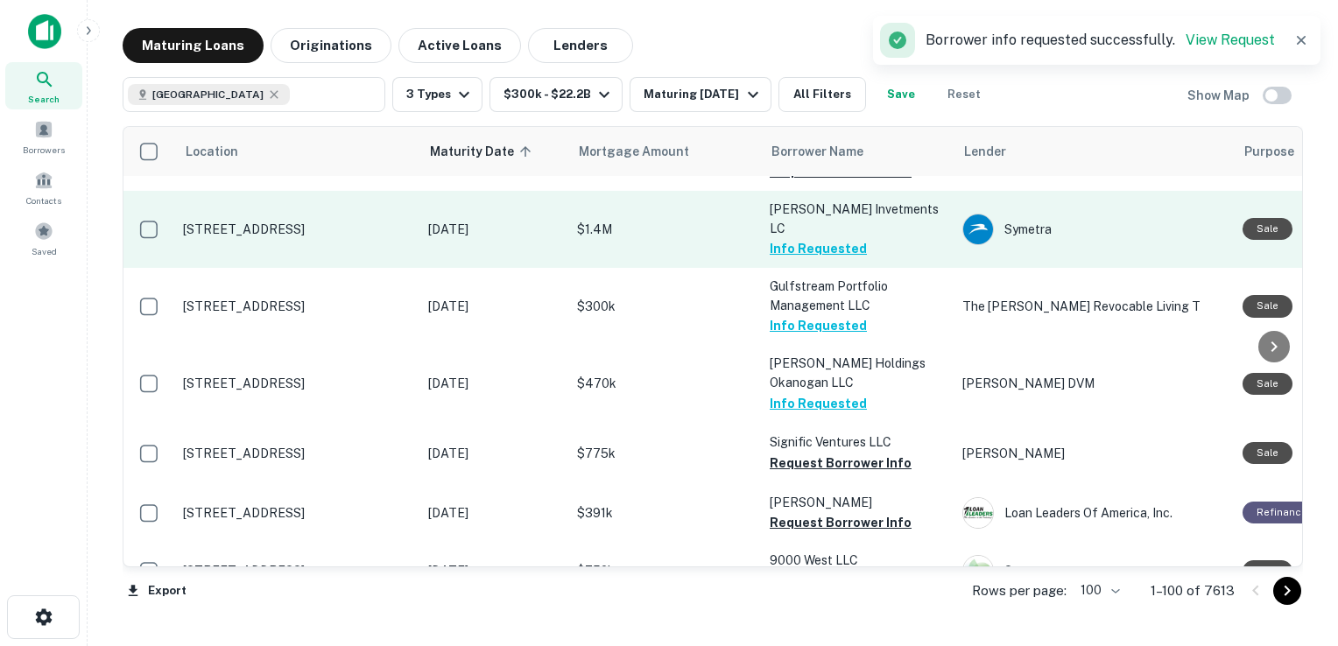
scroll to position [1407, 0]
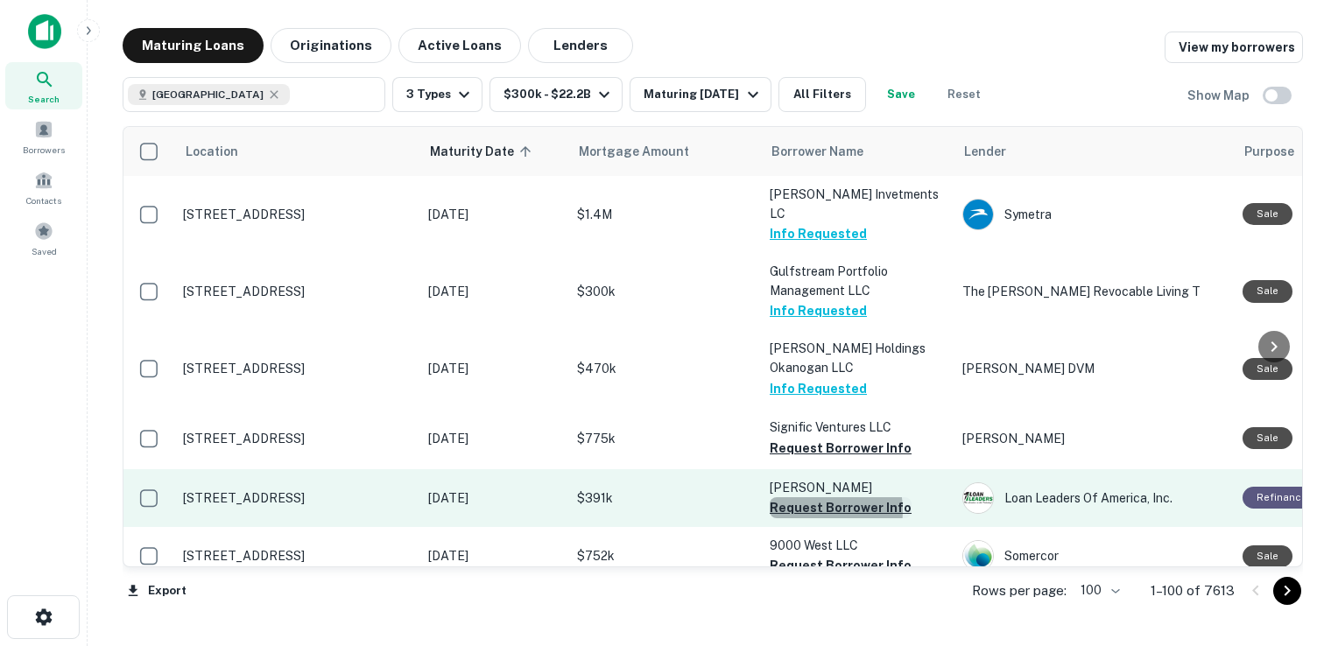
click at [810, 497] on button "Request Borrower Info" at bounding box center [841, 507] width 142 height 21
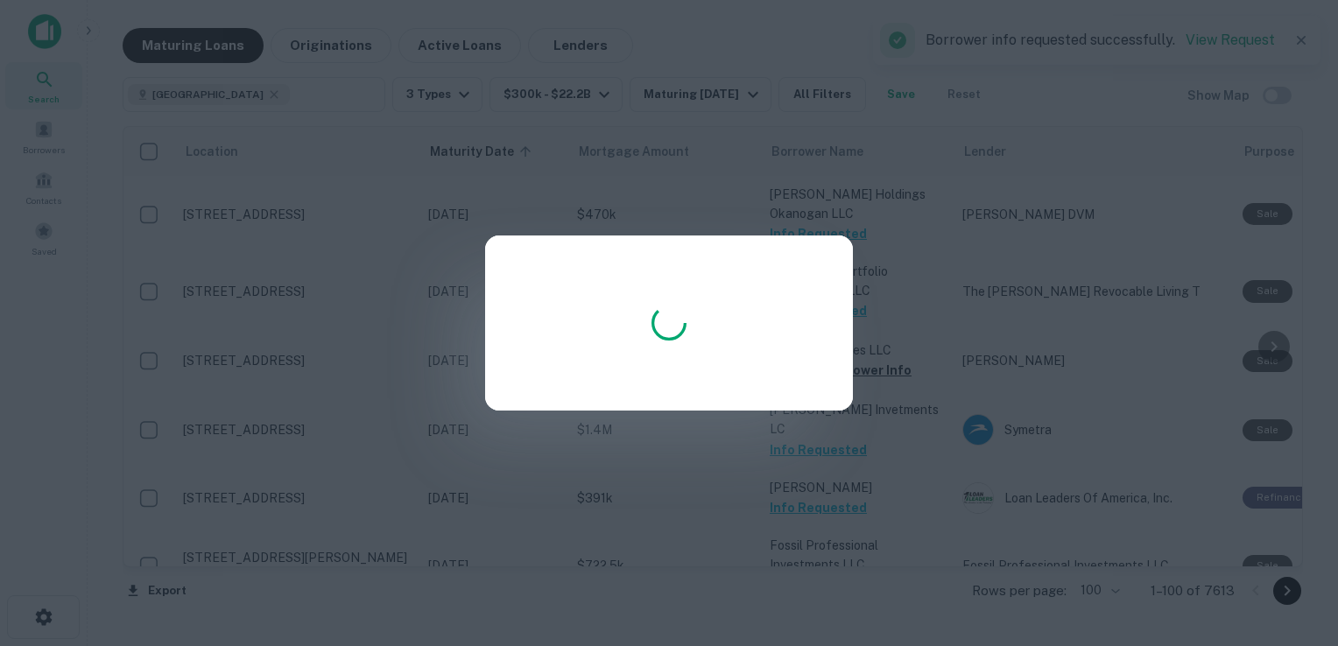
scroll to position [1414, 0]
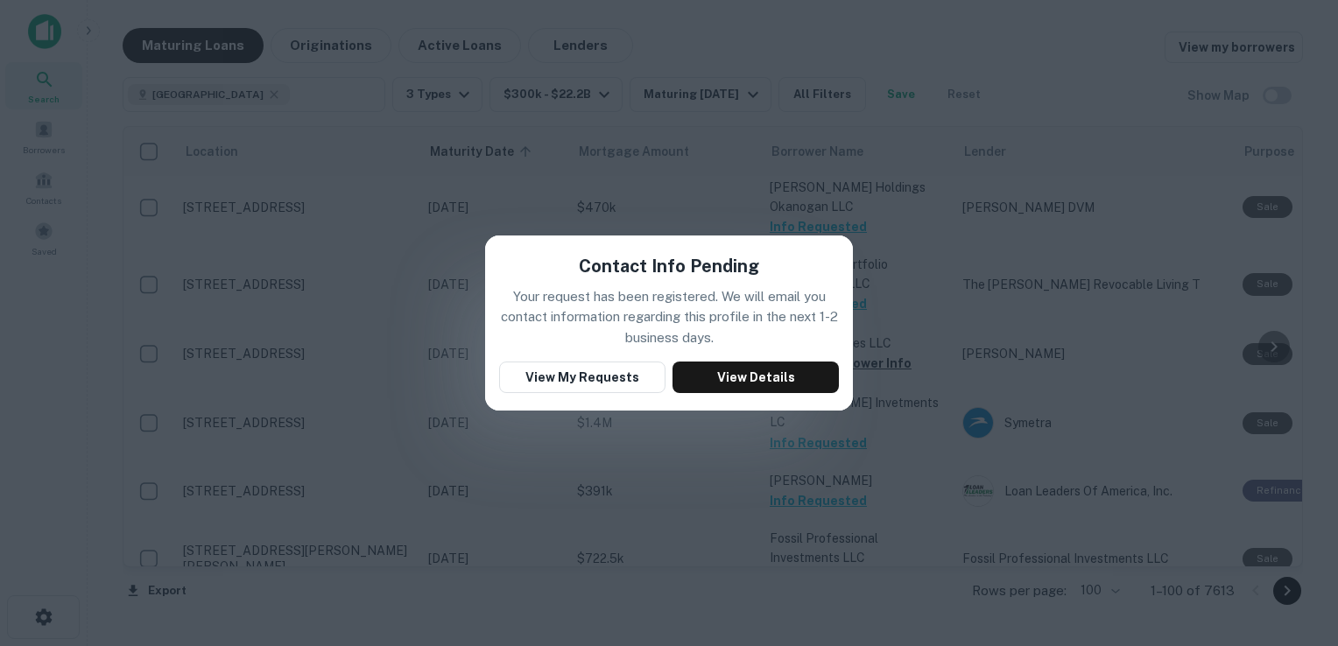
click at [1075, 38] on div "Contact Info Pending Your request has been registered. We will email you contac…" at bounding box center [669, 323] width 1338 height 646
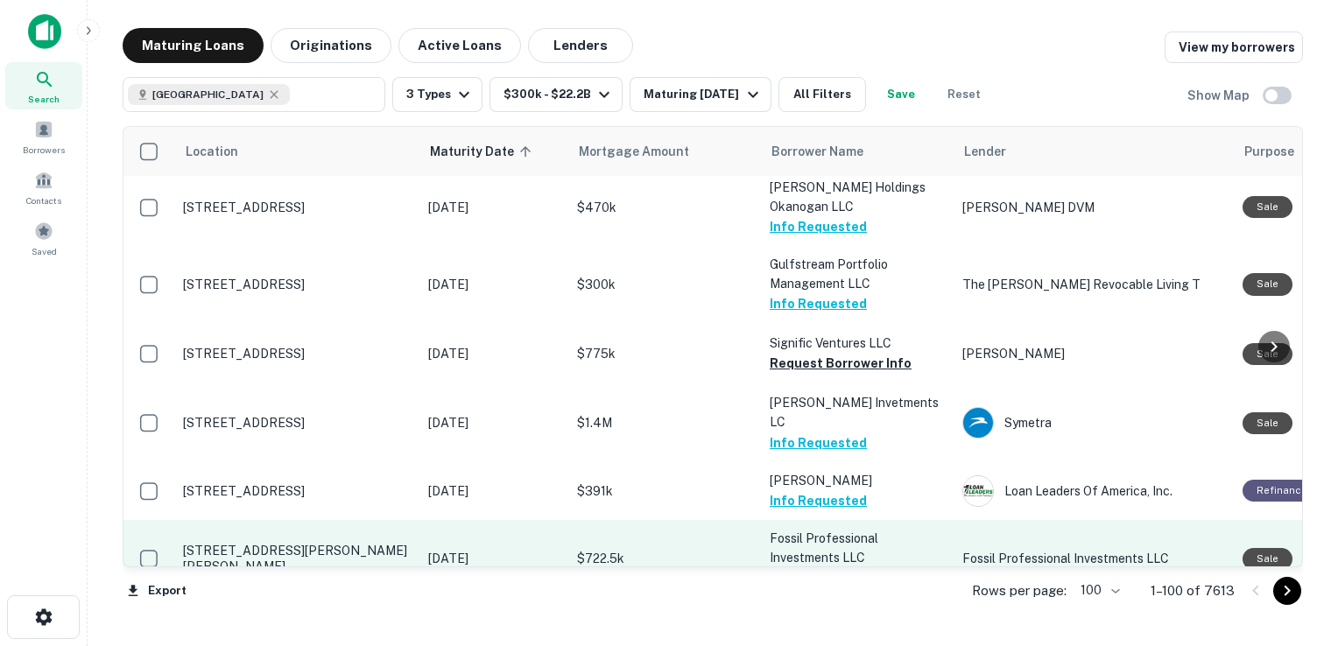
click at [831, 567] on button "Request Borrower Info" at bounding box center [841, 577] width 142 height 21
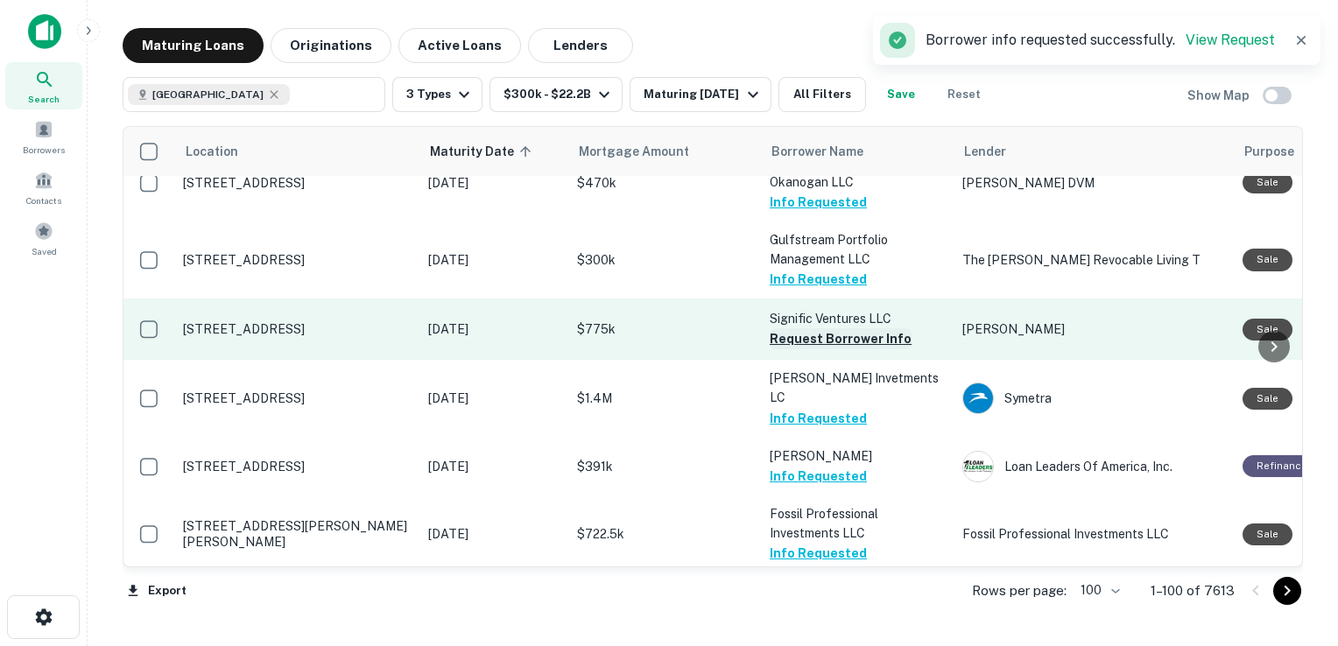
click at [822, 328] on button "Request Borrower Info" at bounding box center [841, 338] width 142 height 21
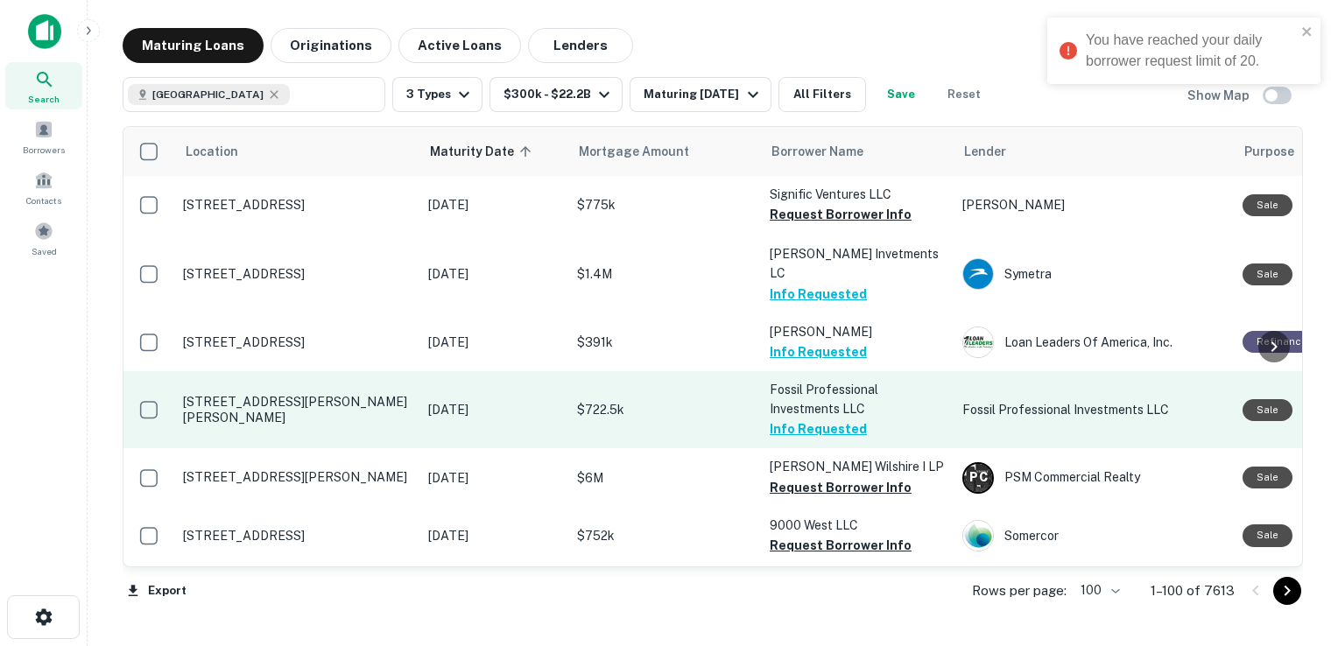
scroll to position [1564, 0]
